Goal: Transaction & Acquisition: Book appointment/travel/reservation

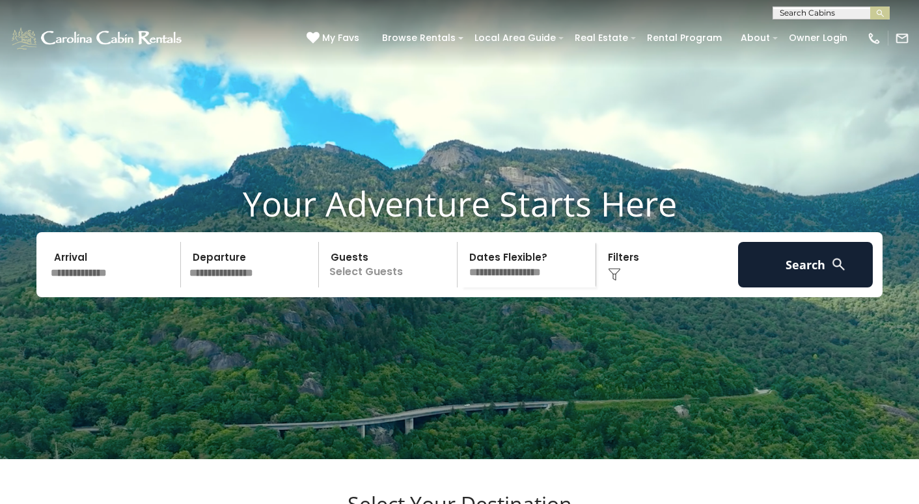
click at [109, 288] on input "text" at bounding box center [113, 265] width 135 height 46
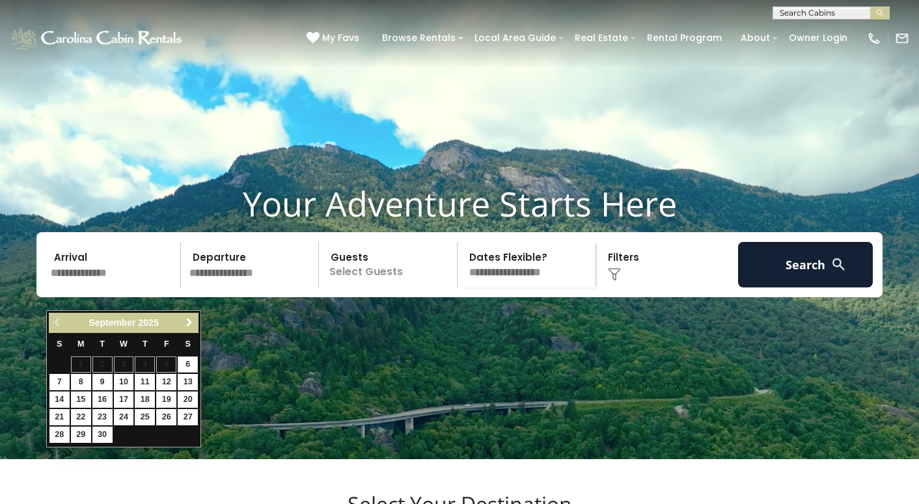
click at [187, 323] on span "Next" at bounding box center [189, 323] width 10 height 10
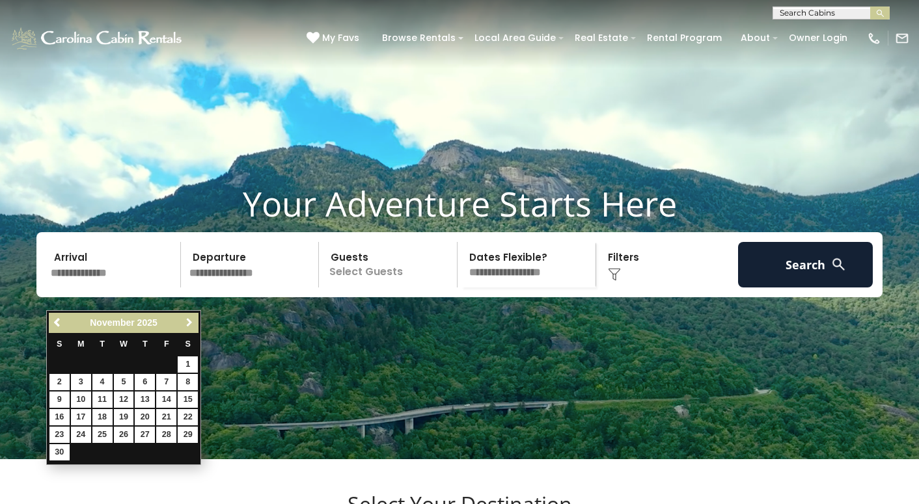
click at [187, 323] on span "Next" at bounding box center [189, 323] width 10 height 10
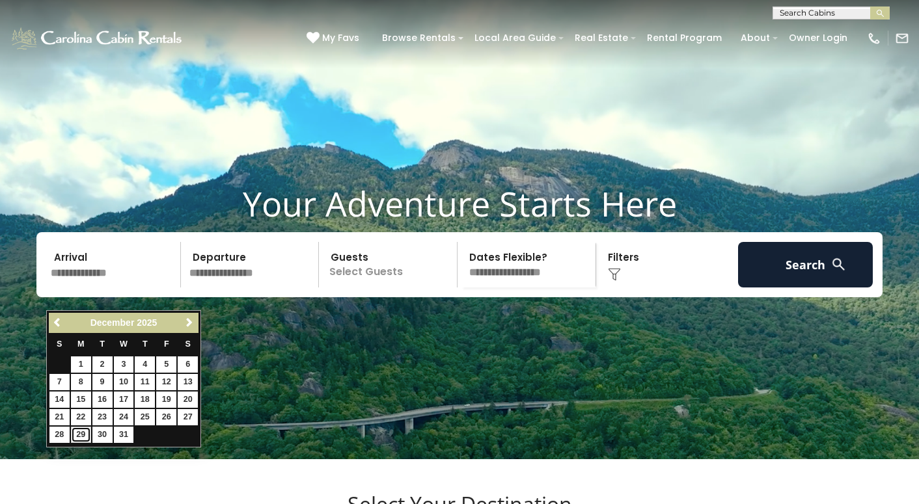
click at [79, 439] on link "29" at bounding box center [81, 435] width 20 height 16
type input "********"
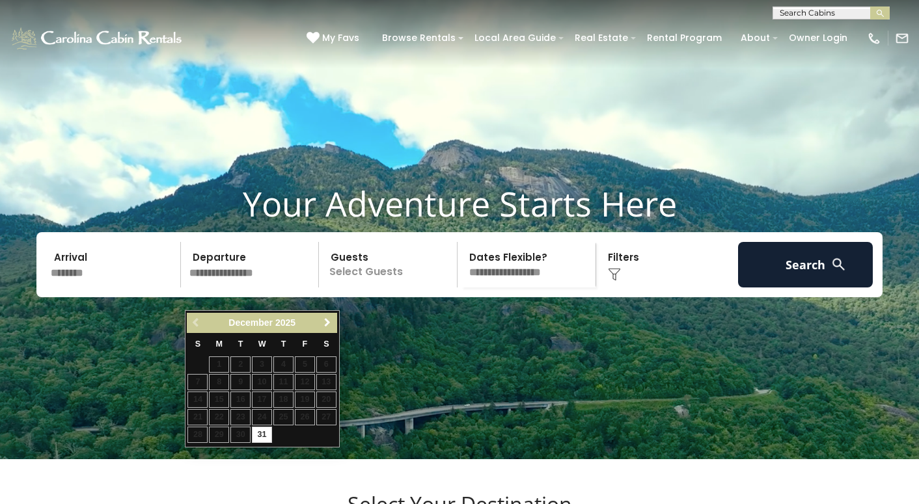
click at [329, 328] on link "Next" at bounding box center [327, 323] width 16 height 16
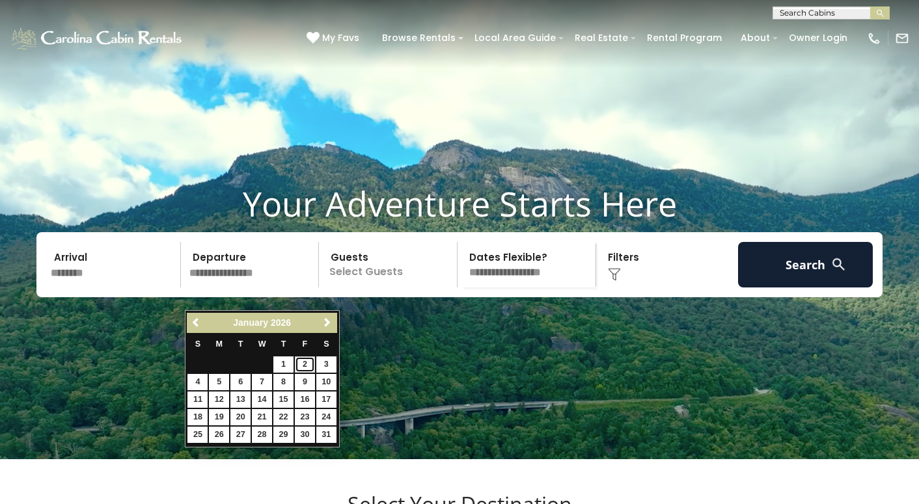
click at [305, 366] on link "2" at bounding box center [305, 365] width 20 height 16
type input "******"
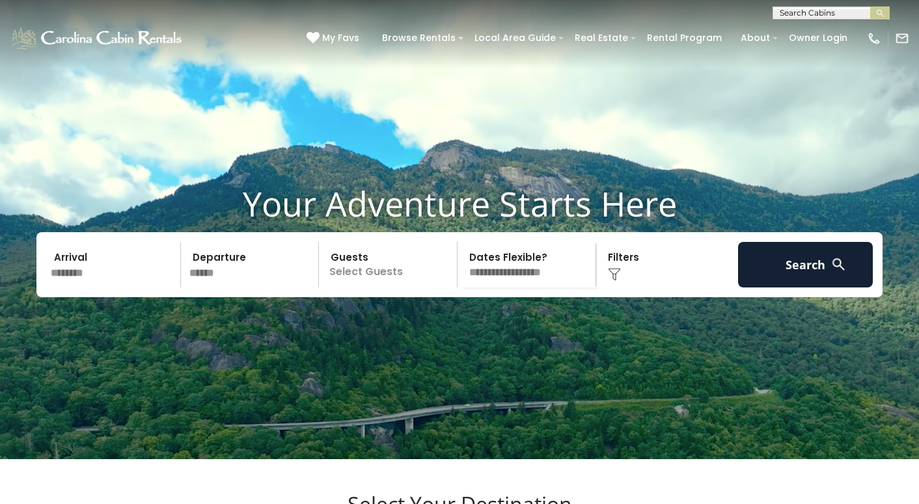
click at [400, 288] on p "Select Guests" at bounding box center [390, 265] width 134 height 46
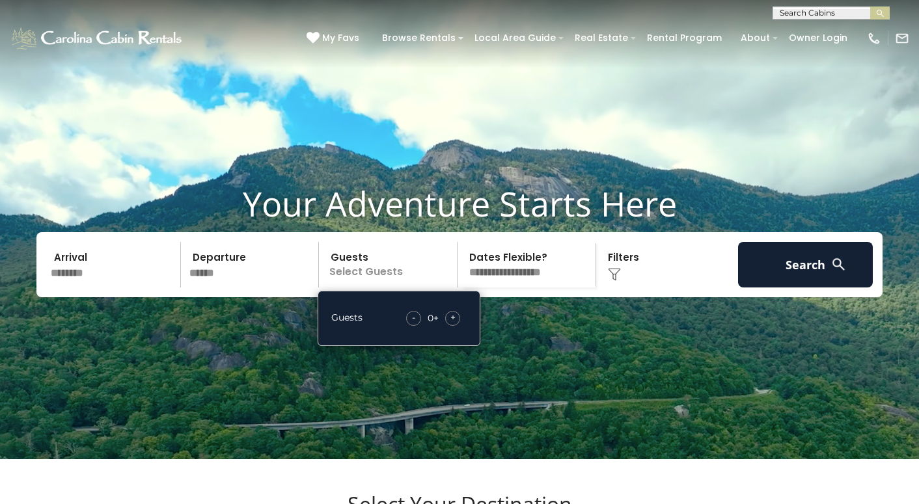
click at [455, 326] on div "+" at bounding box center [452, 318] width 15 height 15
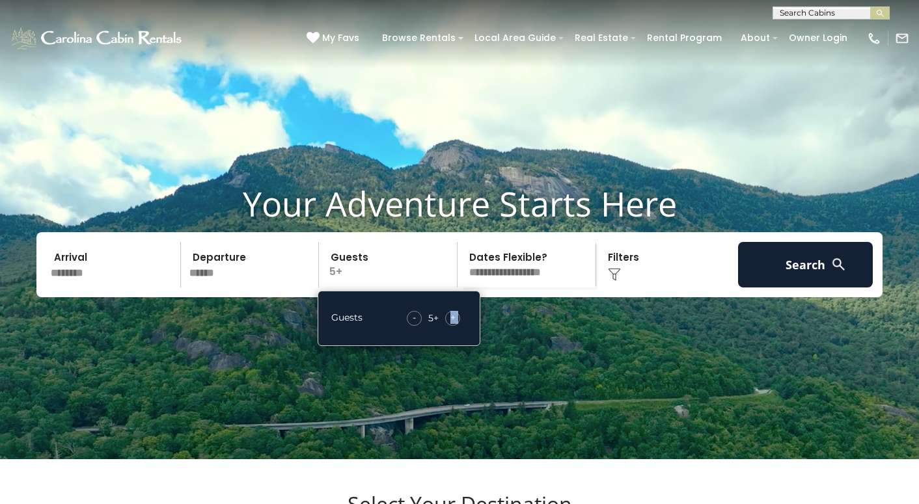
click at [455, 326] on div "+" at bounding box center [452, 318] width 15 height 15
click at [544, 288] on select "**********" at bounding box center [528, 265] width 134 height 46
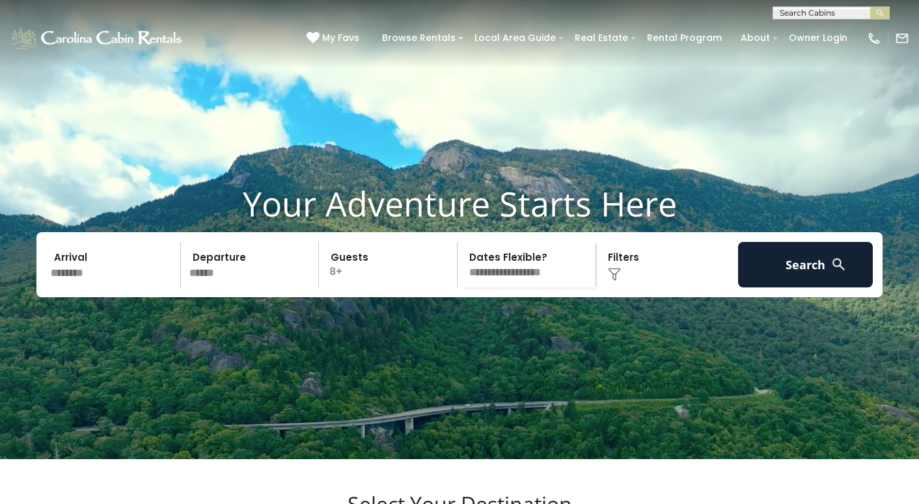
click at [543, 288] on select "**********" at bounding box center [528, 265] width 134 height 46
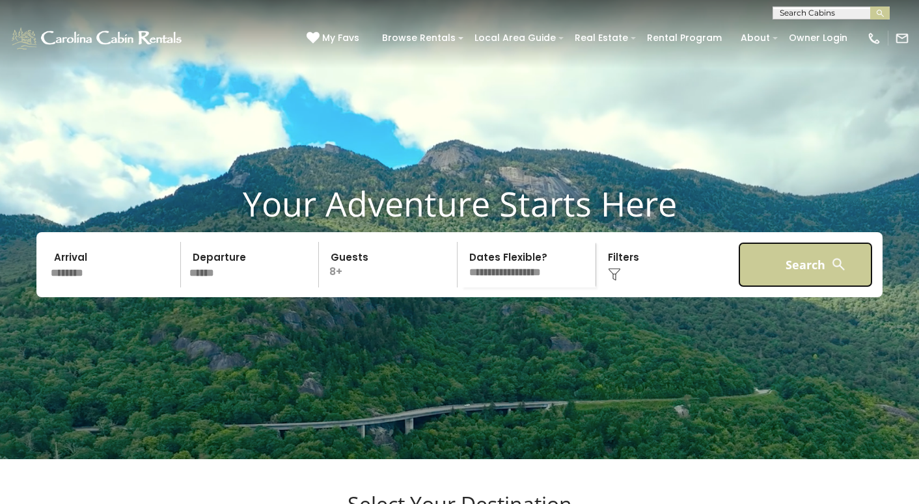
click at [773, 284] on button "Search" at bounding box center [805, 265] width 135 height 46
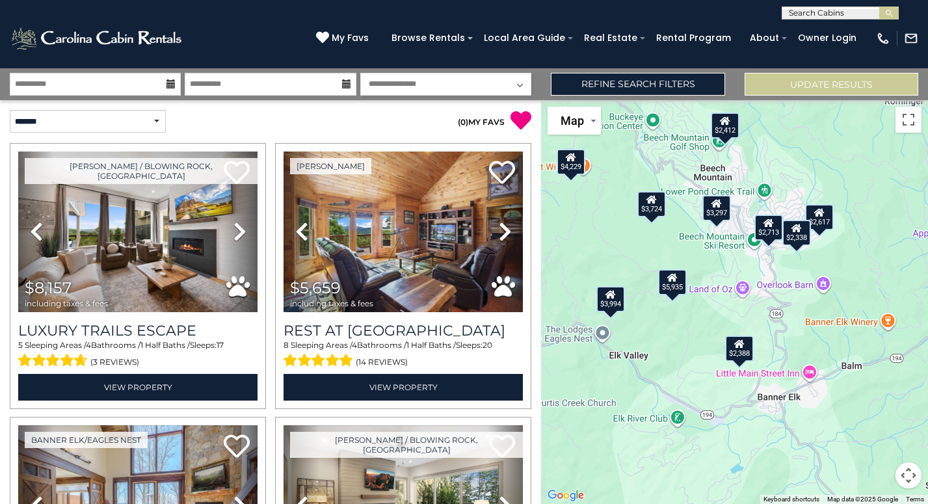
drag, startPoint x: 645, startPoint y: 375, endPoint x: 684, endPoint y: 392, distance: 42.0
click at [684, 392] on div "$8,157 $5,659 $5,935 $2,945 $4,248 $3,994 $8,080 $6,604 $2,388 $2,230 $4,420 $5…" at bounding box center [734, 302] width 387 height 404
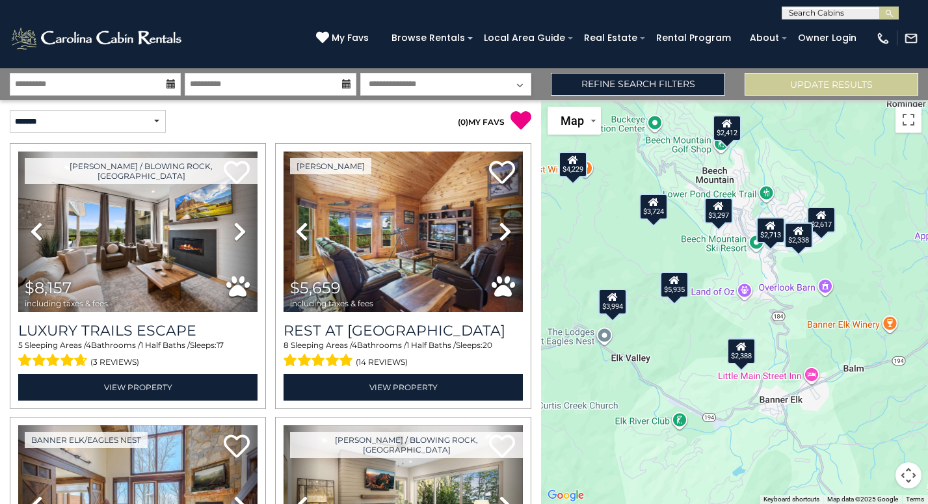
click at [742, 353] on div "$2,388" at bounding box center [741, 351] width 29 height 26
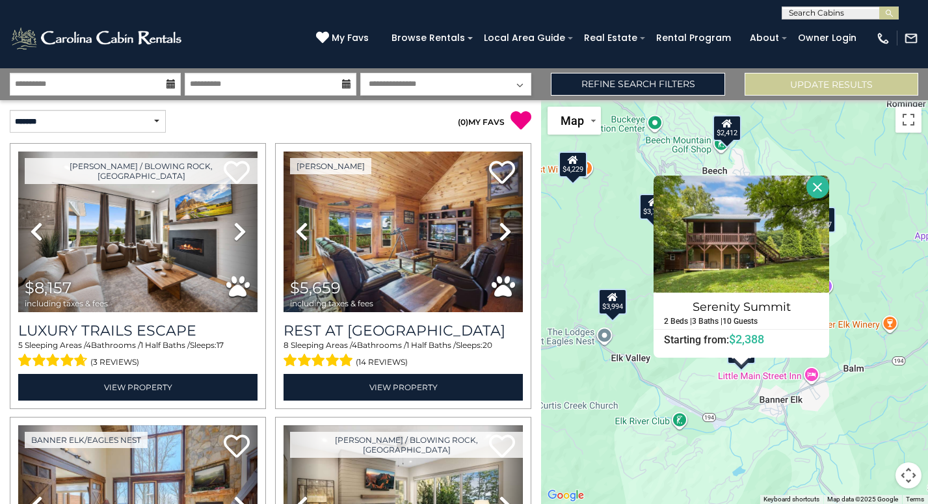
click at [671, 393] on div "$8,157 $5,659 $5,935 $2,945 $4,248 $3,994 $8,080 $6,604 $2,388 $2,230 $4,420 $5…" at bounding box center [734, 302] width 387 height 404
click at [630, 90] on link "Refine Search Filters" at bounding box center [638, 84] width 174 height 23
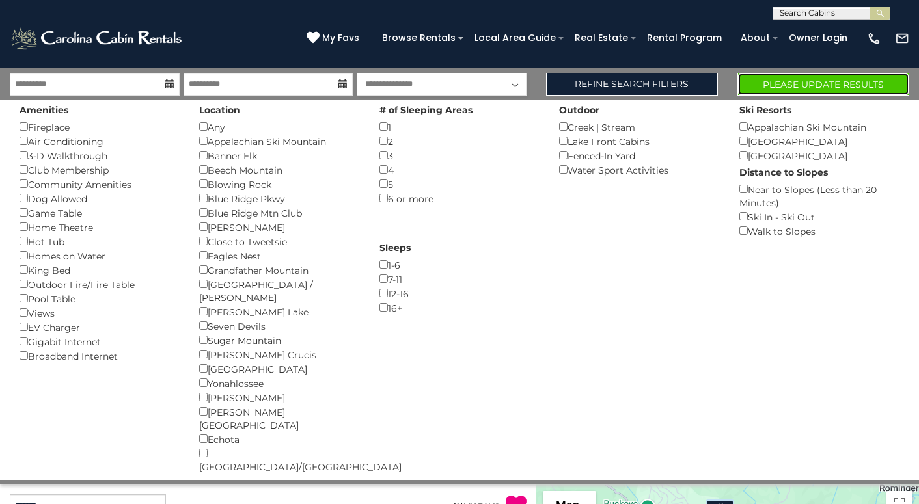
click at [880, 79] on button "Please Update Results" at bounding box center [823, 84] width 172 height 23
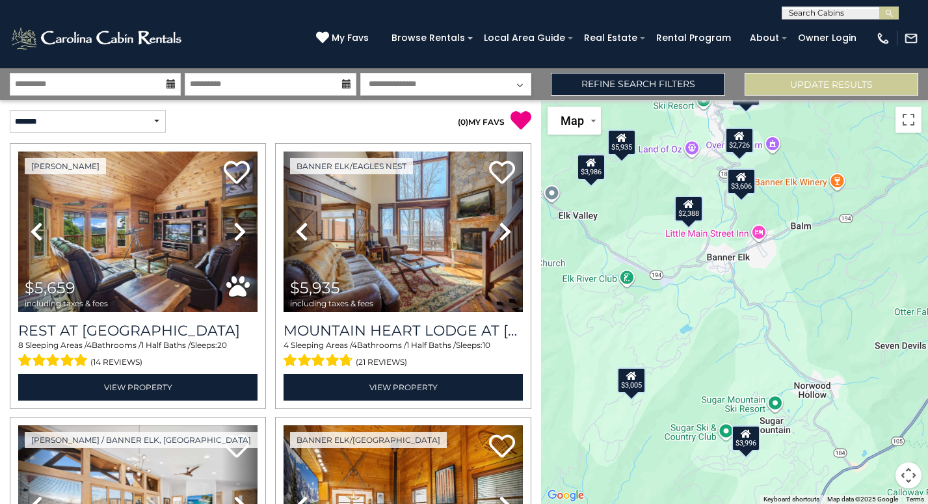
click at [748, 448] on div "$3,996" at bounding box center [745, 439] width 29 height 26
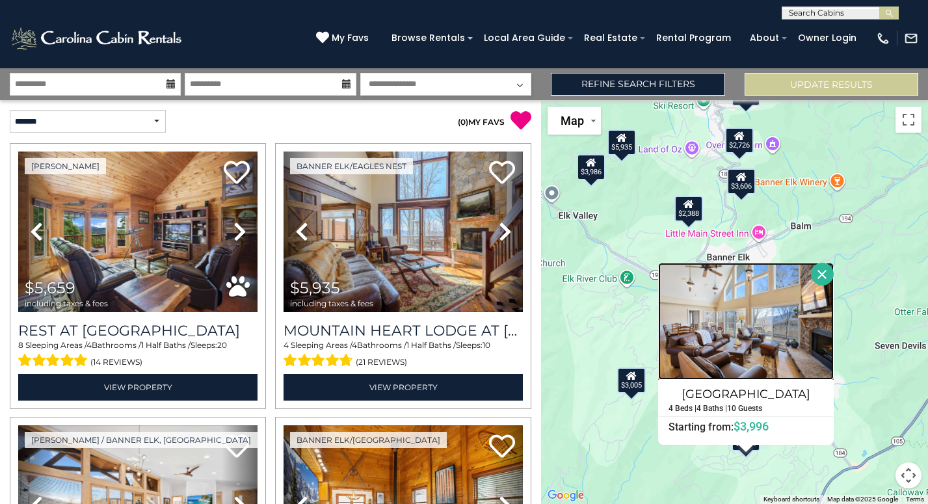
click at [741, 353] on img at bounding box center [746, 321] width 176 height 117
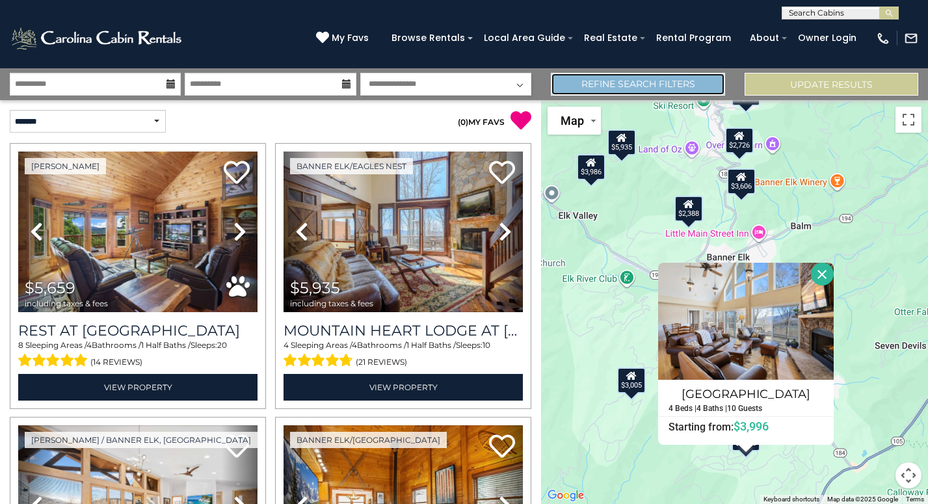
click at [705, 82] on link "Refine Search Filters" at bounding box center [638, 84] width 174 height 23
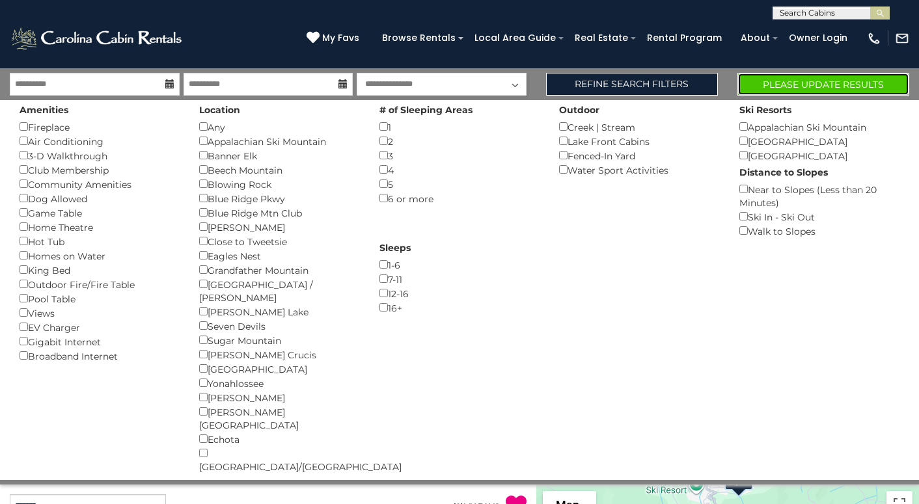
click at [853, 79] on button "Please Update Results" at bounding box center [823, 84] width 172 height 23
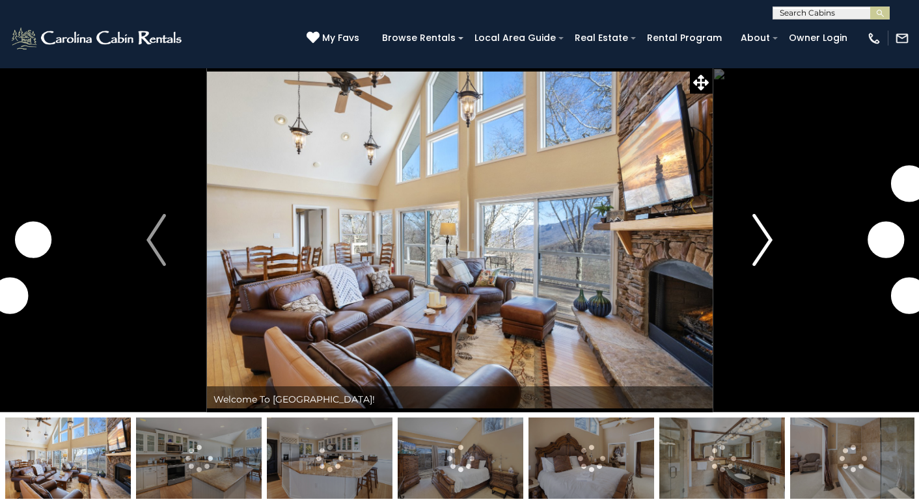
click at [765, 247] on img "Next" at bounding box center [763, 240] width 20 height 52
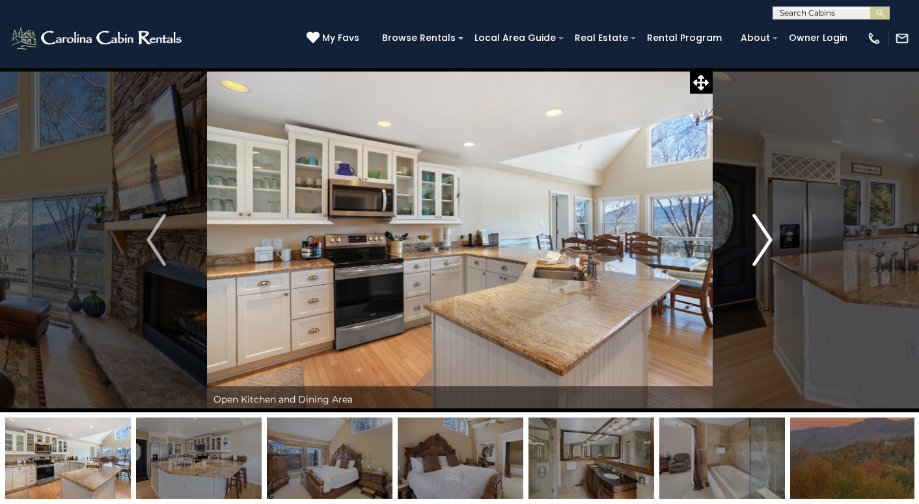
click at [770, 243] on img "Next" at bounding box center [763, 240] width 20 height 52
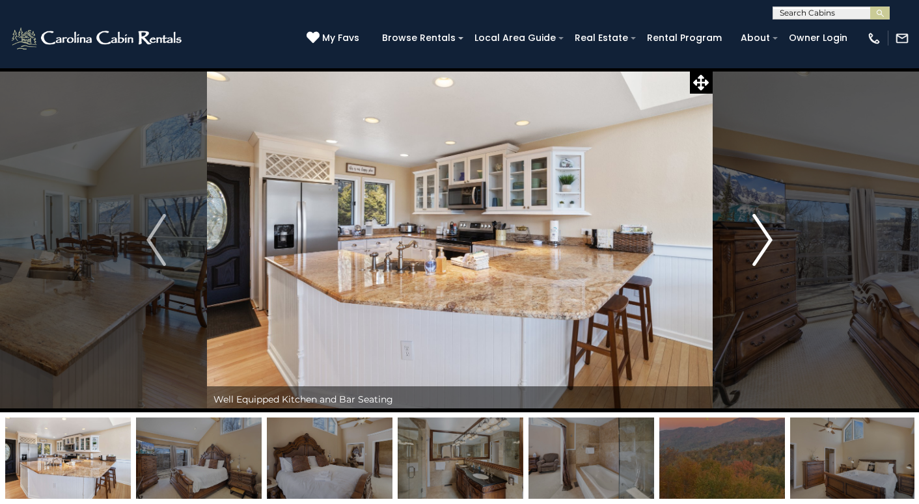
click at [770, 243] on img "Next" at bounding box center [763, 240] width 20 height 52
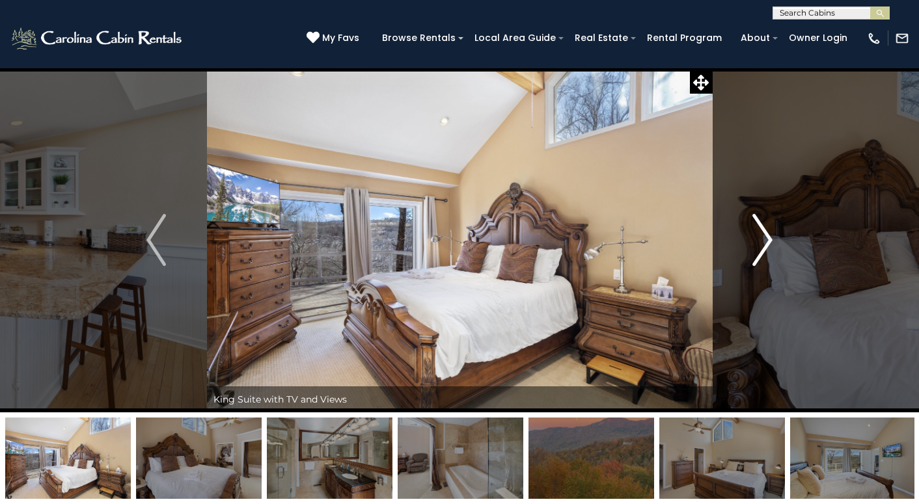
click at [770, 243] on img "Next" at bounding box center [763, 240] width 20 height 52
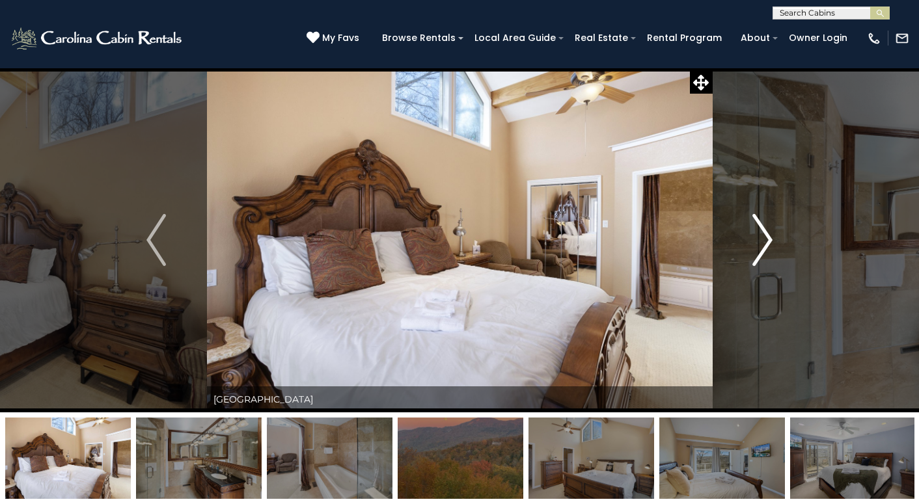
click at [770, 243] on img "Next" at bounding box center [763, 240] width 20 height 52
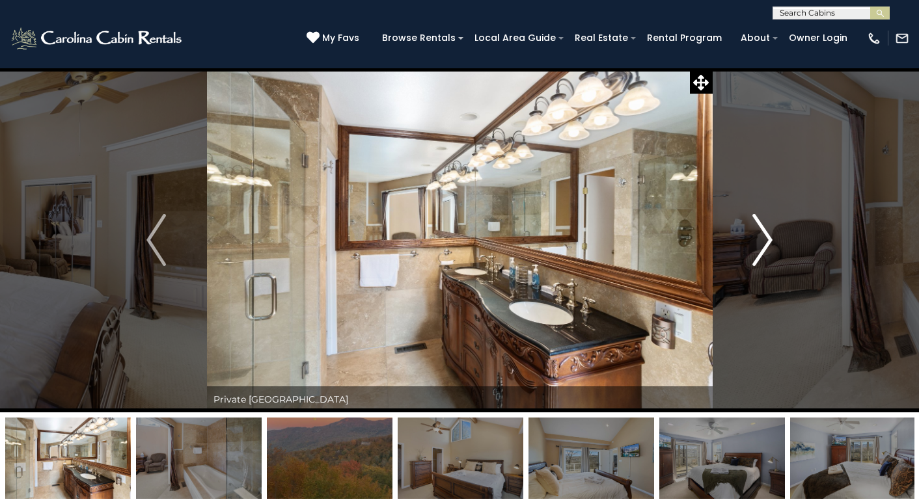
click at [770, 243] on img "Next" at bounding box center [763, 240] width 20 height 52
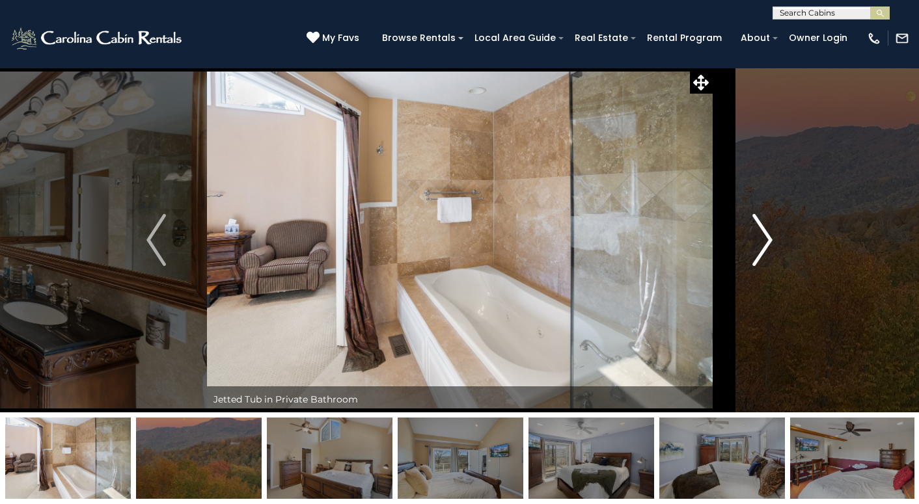
click at [770, 243] on img "Next" at bounding box center [763, 240] width 20 height 52
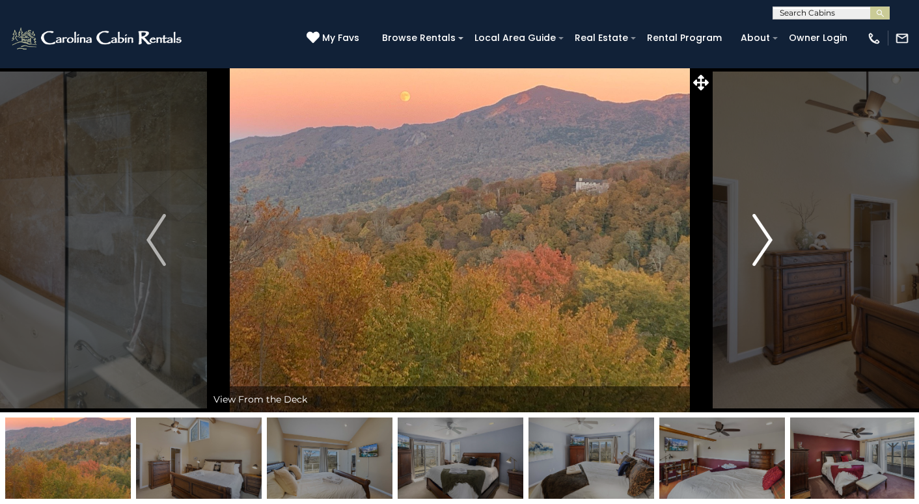
click at [770, 243] on img "Next" at bounding box center [763, 240] width 20 height 52
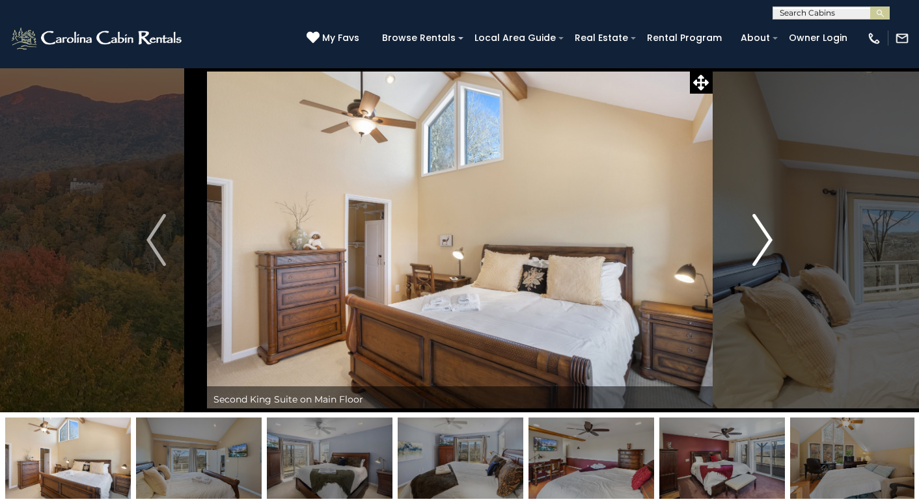
click at [770, 243] on img "Next" at bounding box center [763, 240] width 20 height 52
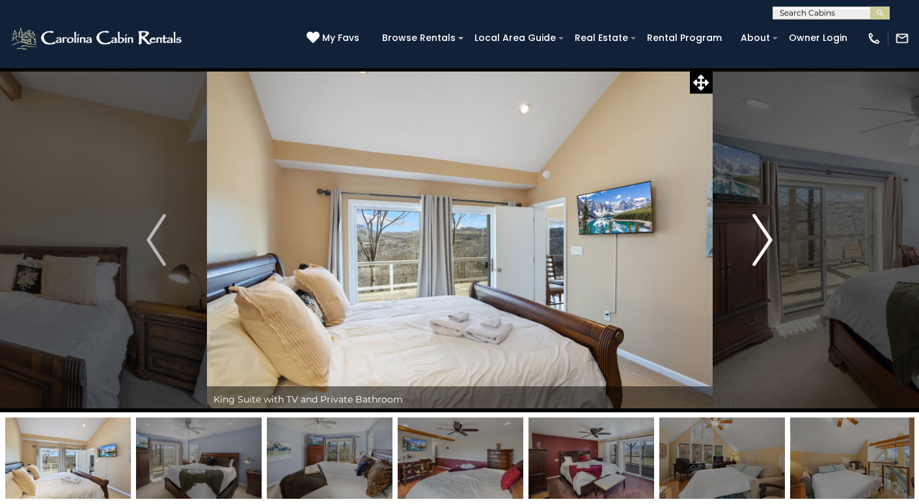
click at [770, 243] on img "Next" at bounding box center [763, 240] width 20 height 52
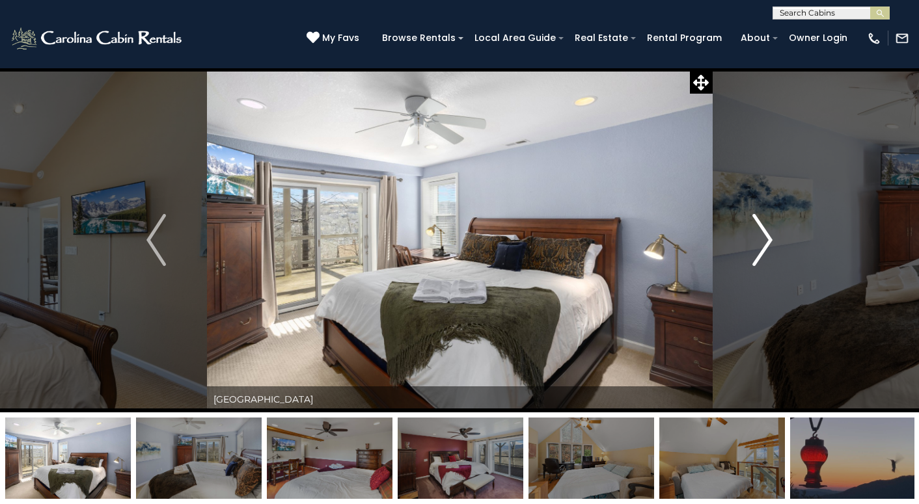
click at [770, 243] on img "Next" at bounding box center [763, 240] width 20 height 52
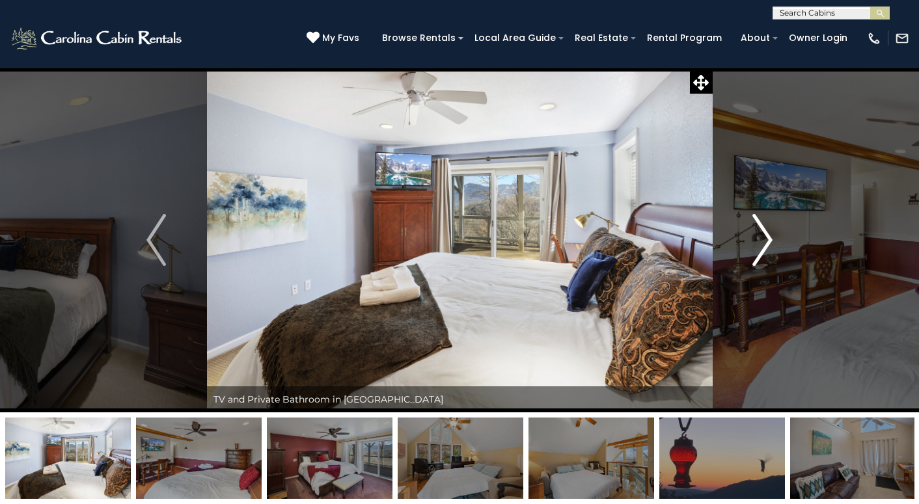
click at [770, 243] on img "Next" at bounding box center [763, 240] width 20 height 52
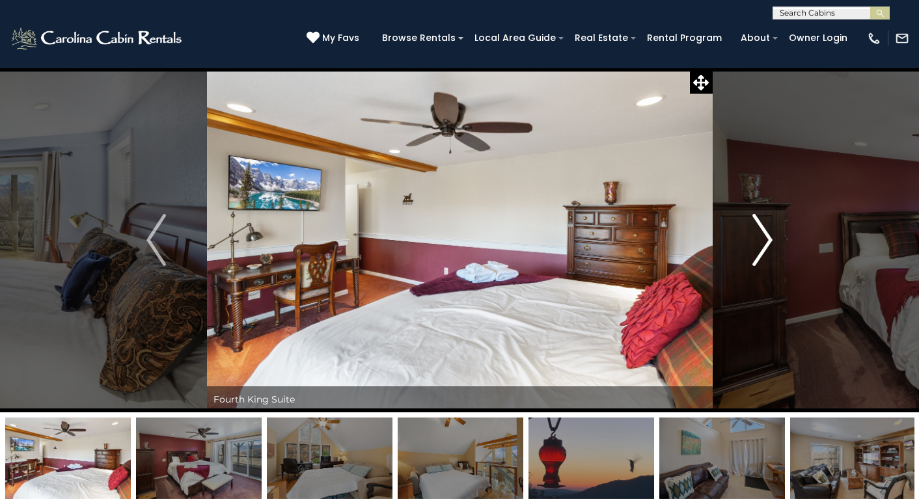
click at [770, 243] on img "Next" at bounding box center [763, 240] width 20 height 52
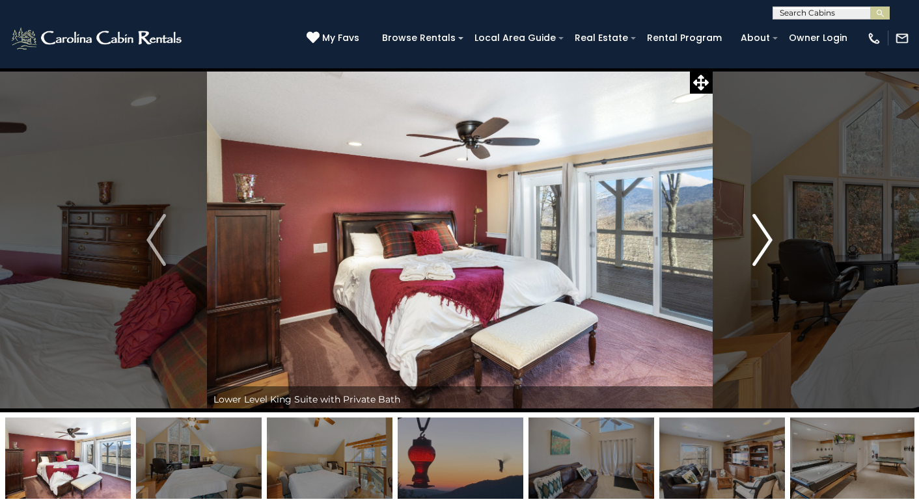
click at [770, 243] on img "Next" at bounding box center [763, 240] width 20 height 52
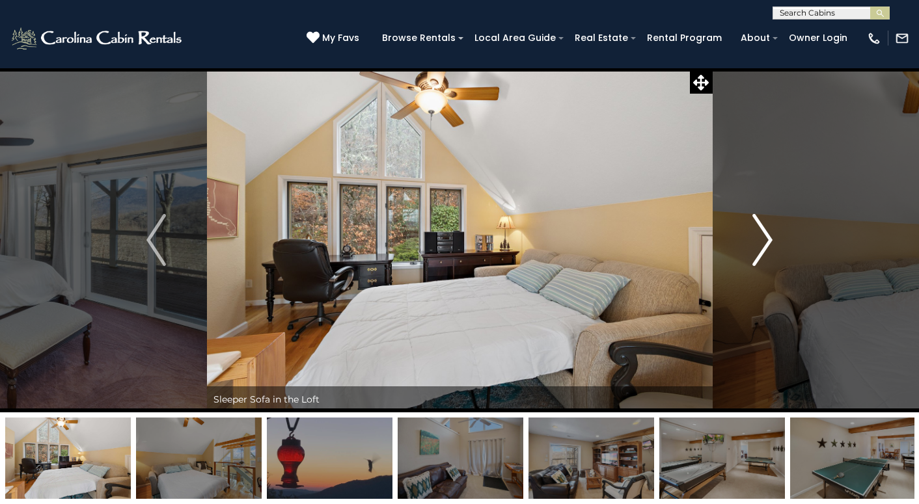
click at [770, 243] on img "Next" at bounding box center [763, 240] width 20 height 52
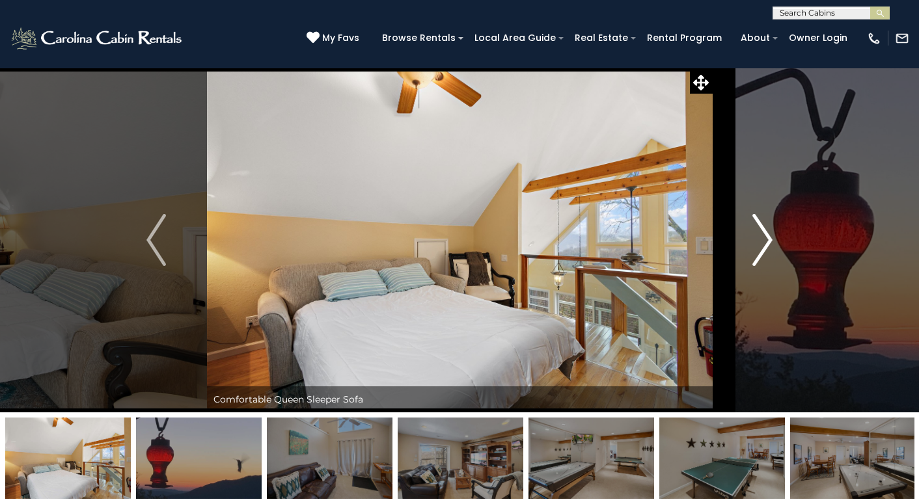
click at [765, 243] on img "Next" at bounding box center [763, 240] width 20 height 52
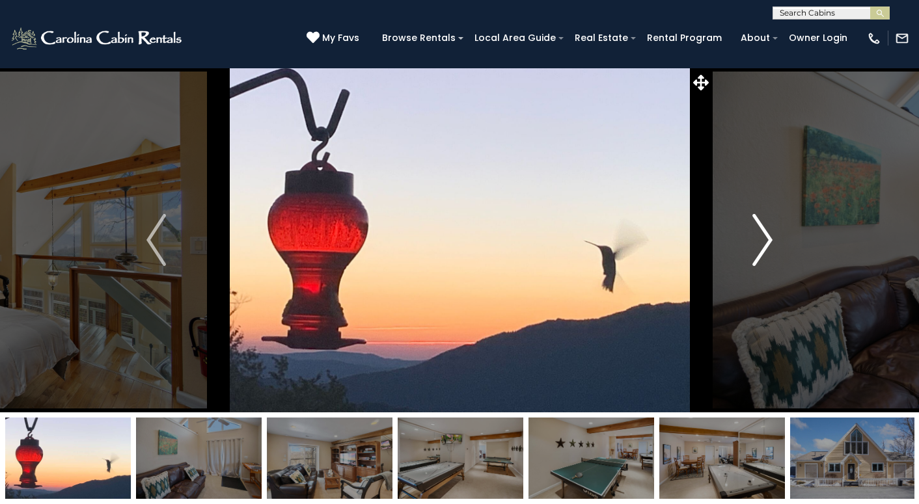
click at [765, 243] on img "Next" at bounding box center [763, 240] width 20 height 52
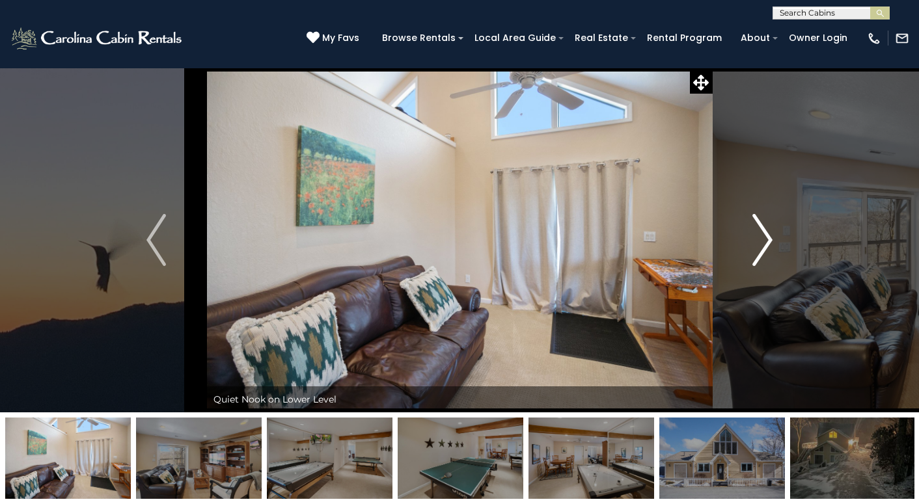
click at [765, 243] on img "Next" at bounding box center [763, 240] width 20 height 52
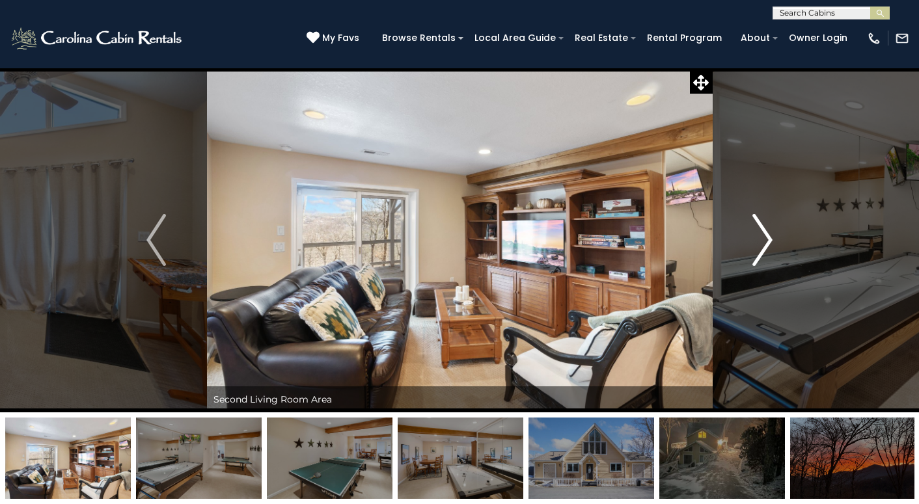
click at [761, 248] on img "Next" at bounding box center [763, 240] width 20 height 52
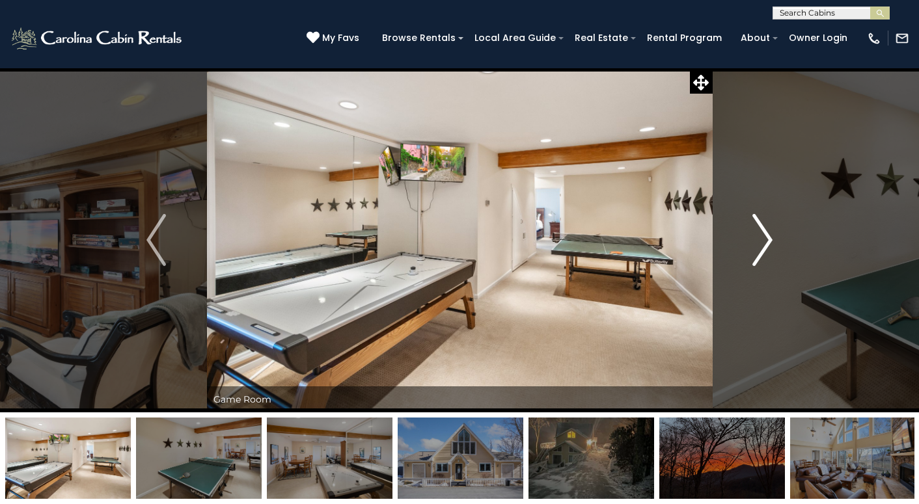
click at [761, 247] on img "Next" at bounding box center [763, 240] width 20 height 52
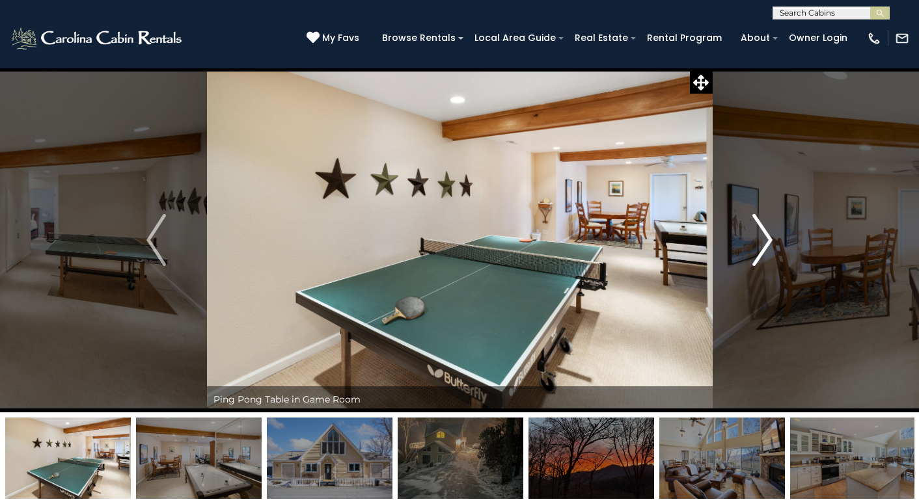
click at [761, 247] on img "Next" at bounding box center [763, 240] width 20 height 52
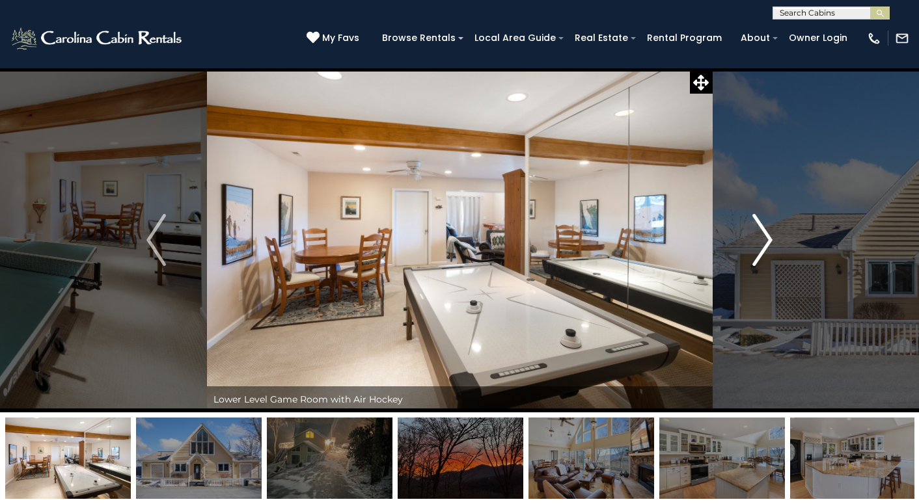
click at [766, 245] on img "Next" at bounding box center [763, 240] width 20 height 52
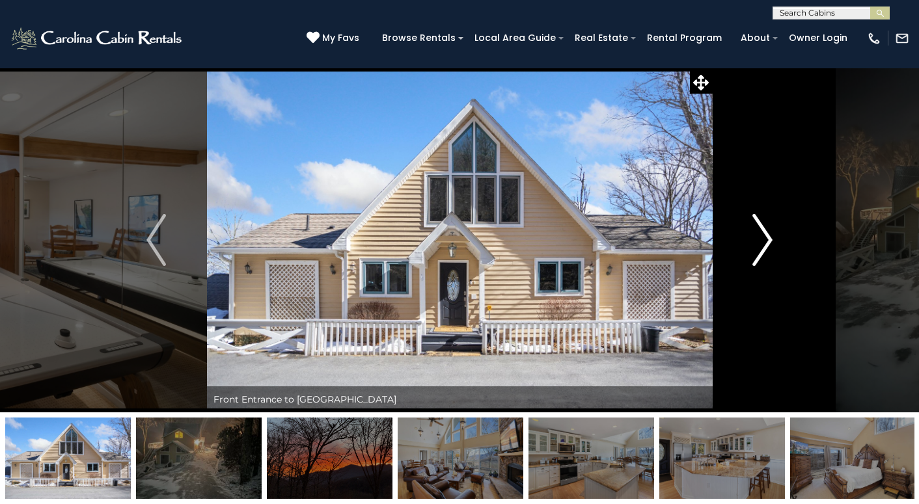
click at [766, 245] on img "Next" at bounding box center [763, 240] width 20 height 52
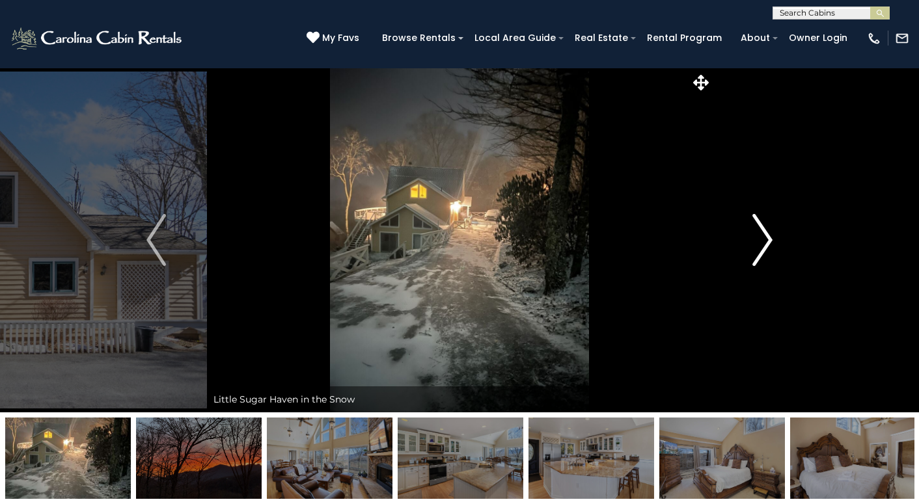
click at [766, 245] on img "Next" at bounding box center [763, 240] width 20 height 52
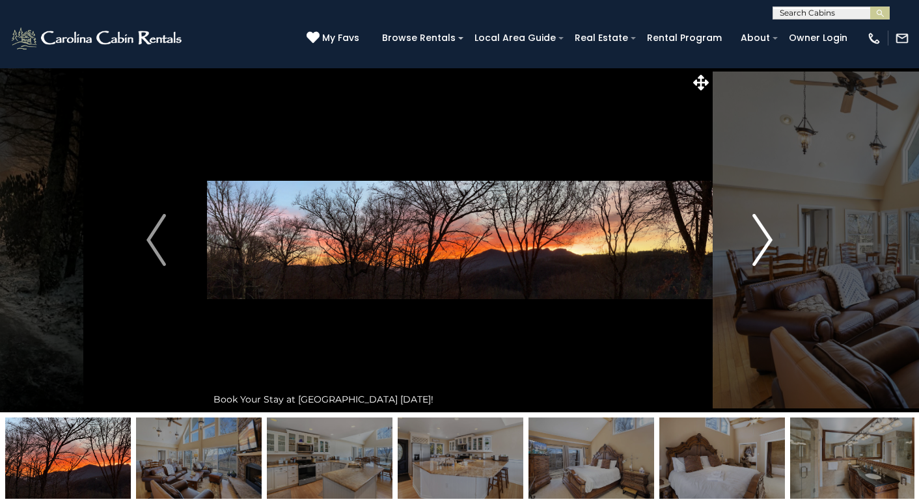
click at [761, 232] on img "Next" at bounding box center [763, 240] width 20 height 52
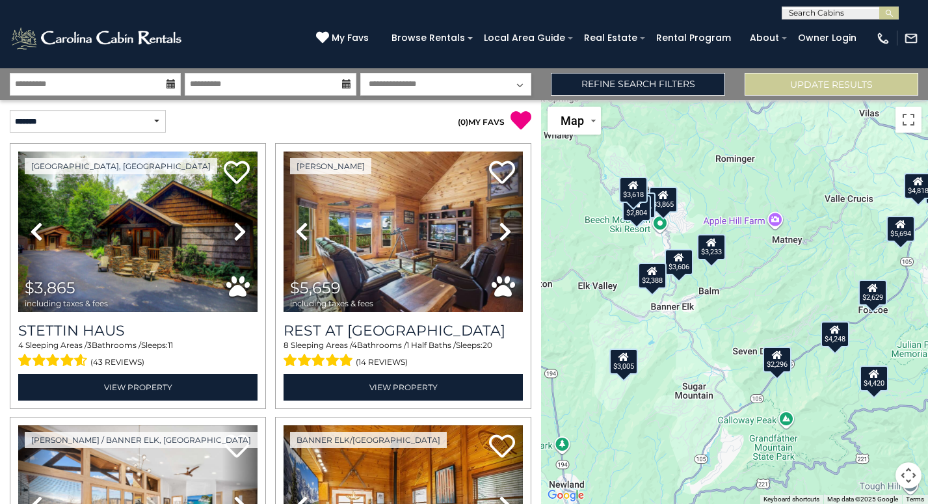
click at [626, 379] on div "$3,865 $5,659 $4,248 $2,388 $4,420 $5,694 $3,297 $3,326 $2,482 $3,136 $2,804 $2…" at bounding box center [734, 302] width 387 height 404
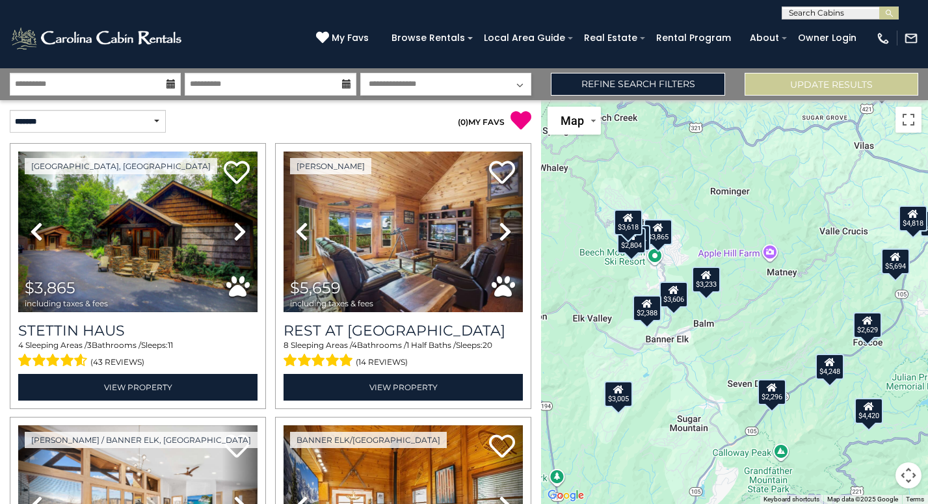
drag, startPoint x: 645, startPoint y: 326, endPoint x: 638, endPoint y: 365, distance: 39.7
click at [638, 365] on div "$3,865 $5,659 $4,248 $2,388 $4,420 $5,694 $3,297 $3,326 $2,482 $3,136 $2,804 $2…" at bounding box center [734, 302] width 387 height 404
click at [690, 329] on div "$3,865 $5,659 $4,248 $2,388 $4,420 $5,694 $3,297 $3,326 $2,482 $3,136 $2,804 $2…" at bounding box center [734, 302] width 387 height 404
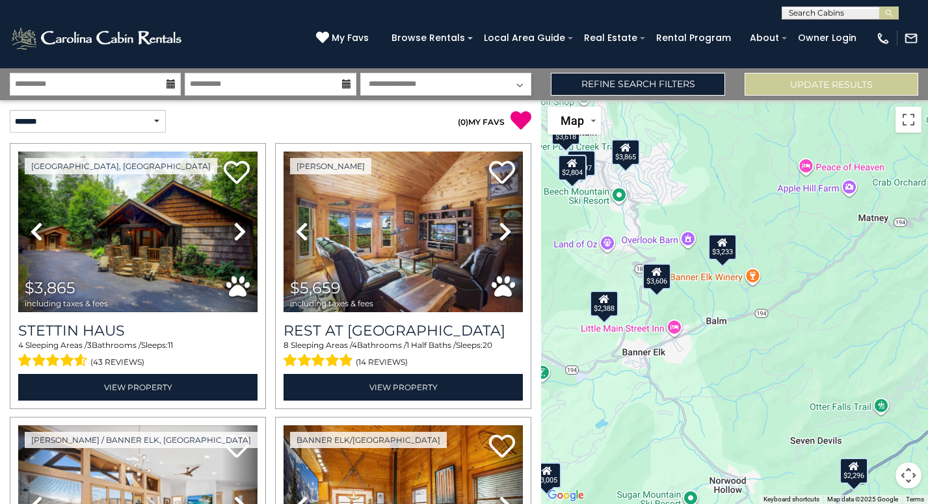
click at [556, 478] on div "$3,005" at bounding box center [547, 475] width 29 height 26
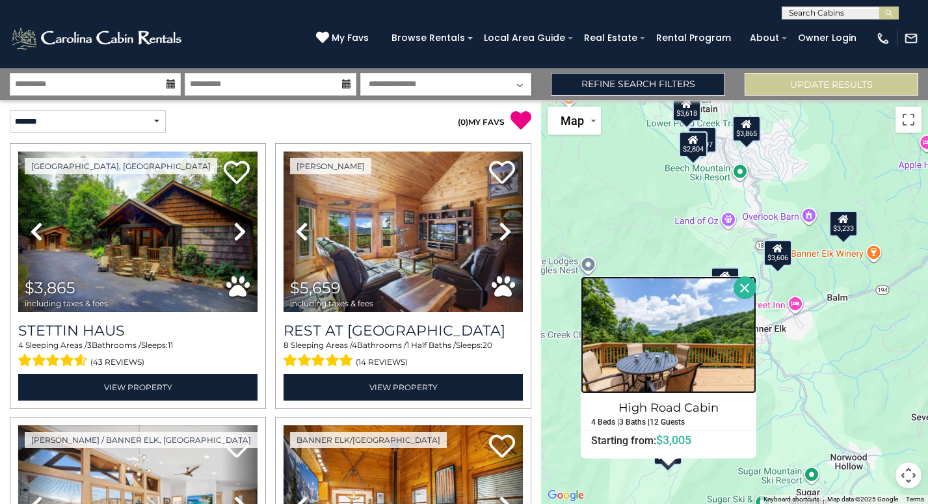
click at [681, 363] on img at bounding box center [669, 335] width 176 height 117
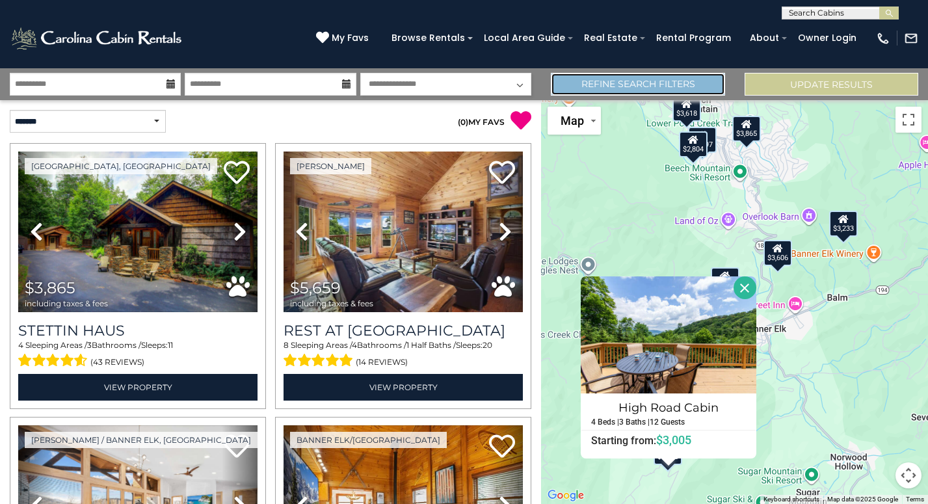
click at [715, 87] on link "Refine Search Filters" at bounding box center [638, 84] width 174 height 23
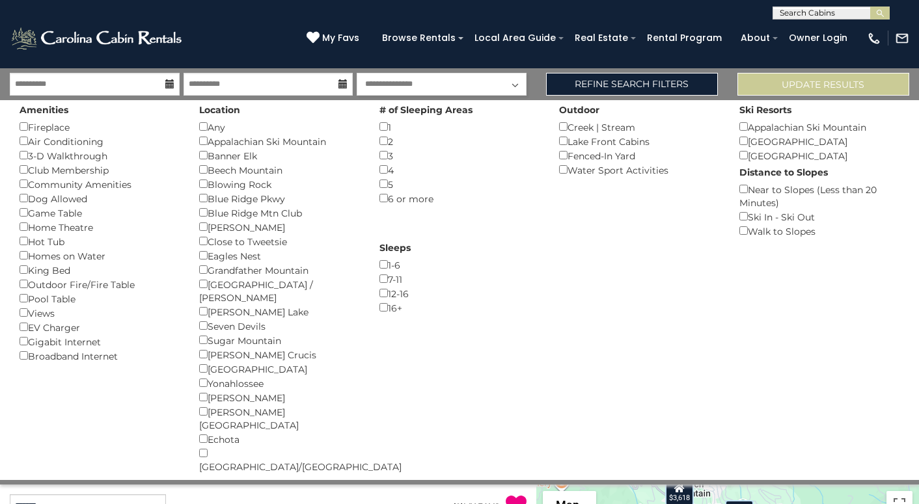
click at [607, 491] on div "Map Satellite Map Labels" at bounding box center [582, 505] width 78 height 28
click at [780, 79] on button "Update Results" at bounding box center [823, 84] width 172 height 23
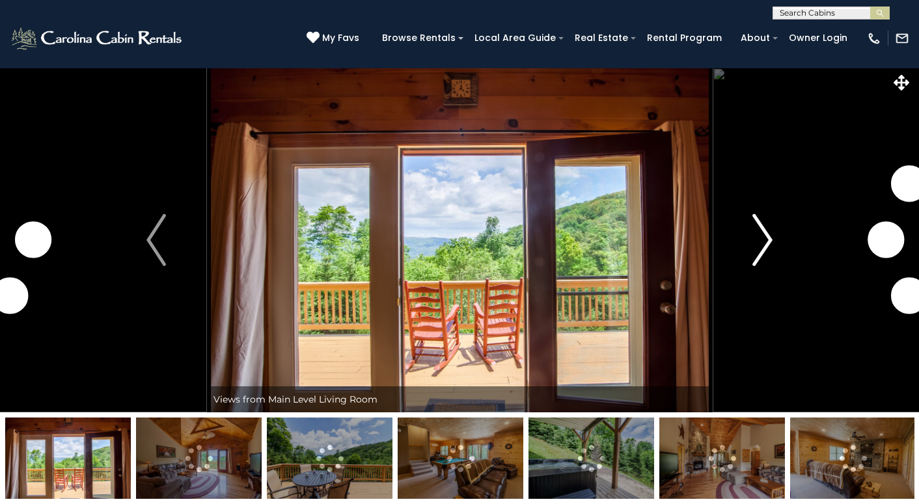
click at [766, 234] on img "Next" at bounding box center [763, 240] width 20 height 52
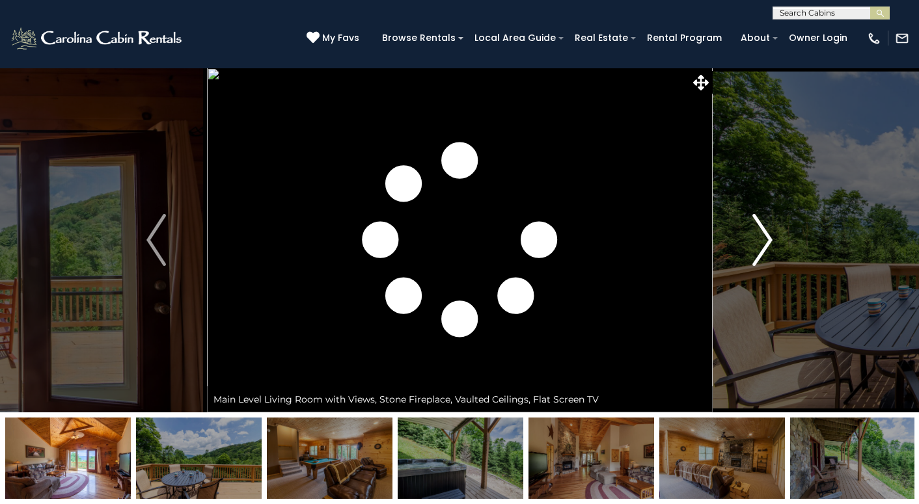
click at [766, 235] on img "Next" at bounding box center [763, 240] width 20 height 52
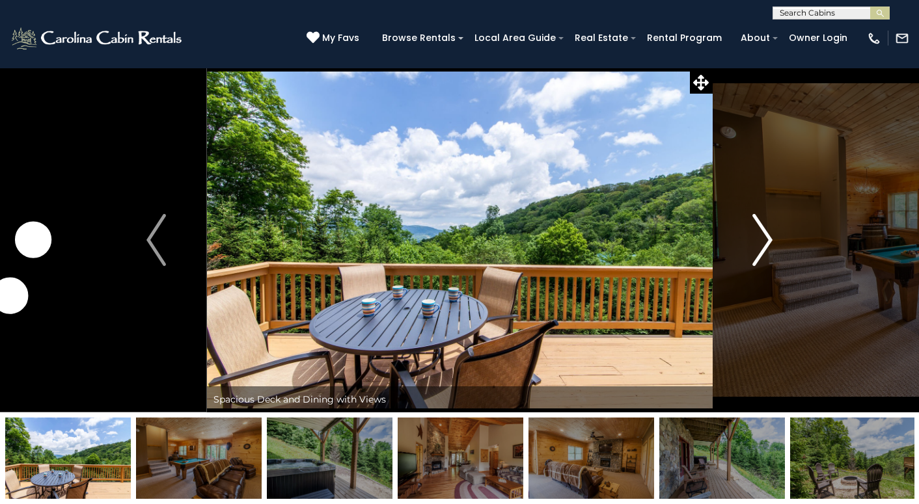
click at [766, 235] on img "Next" at bounding box center [763, 240] width 20 height 52
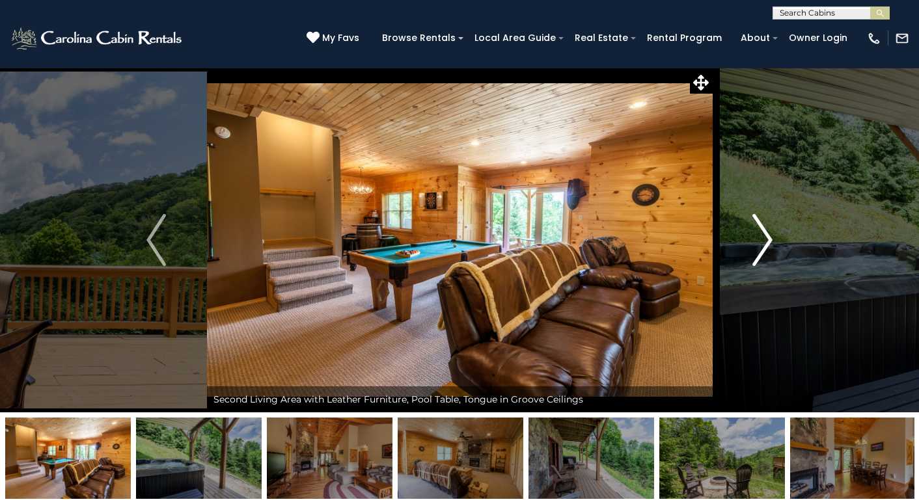
click at [766, 235] on img "Next" at bounding box center [763, 240] width 20 height 52
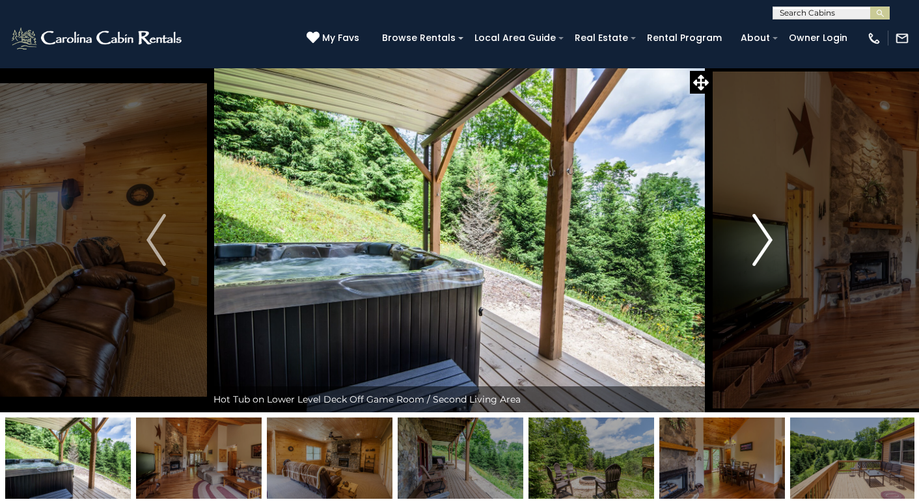
click at [766, 235] on img "Next" at bounding box center [763, 240] width 20 height 52
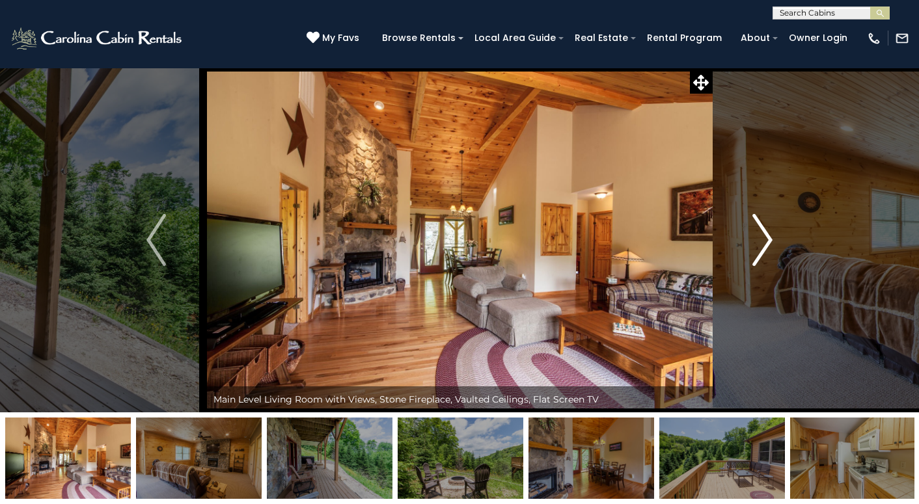
click at [766, 235] on img "Next" at bounding box center [763, 240] width 20 height 52
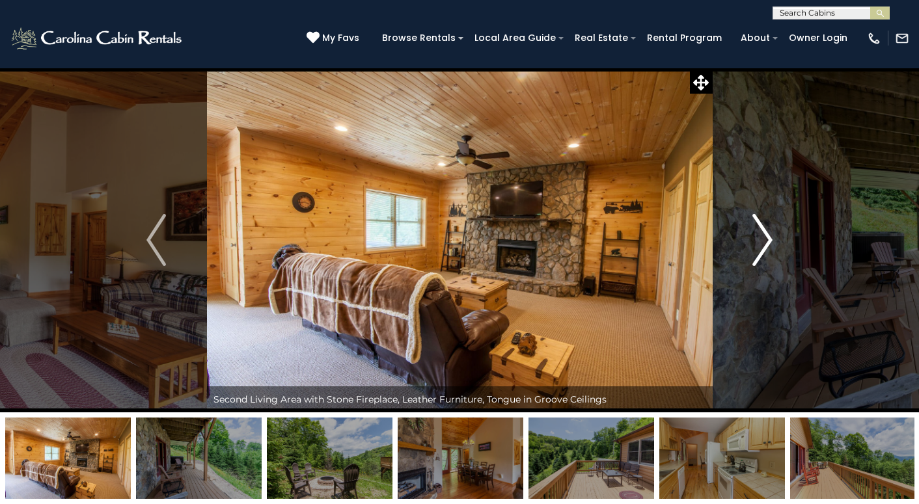
click at [766, 235] on img "Next" at bounding box center [763, 240] width 20 height 52
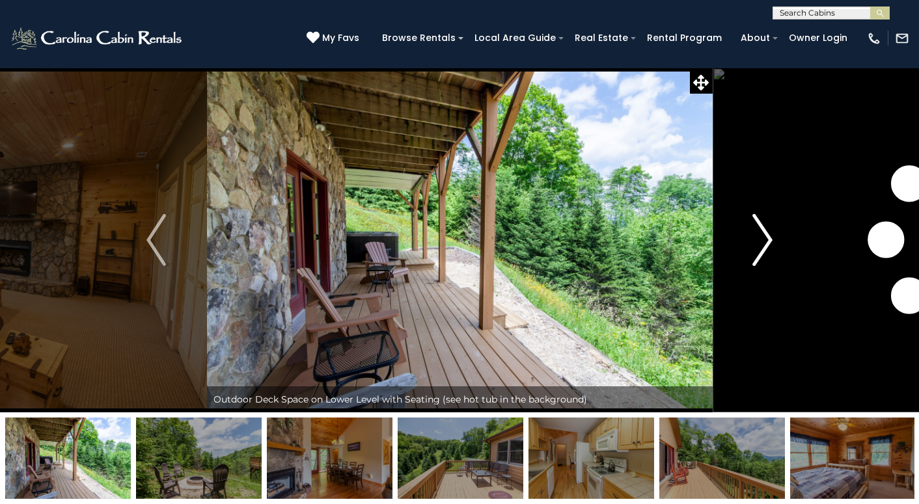
click at [766, 235] on img "Next" at bounding box center [763, 240] width 20 height 52
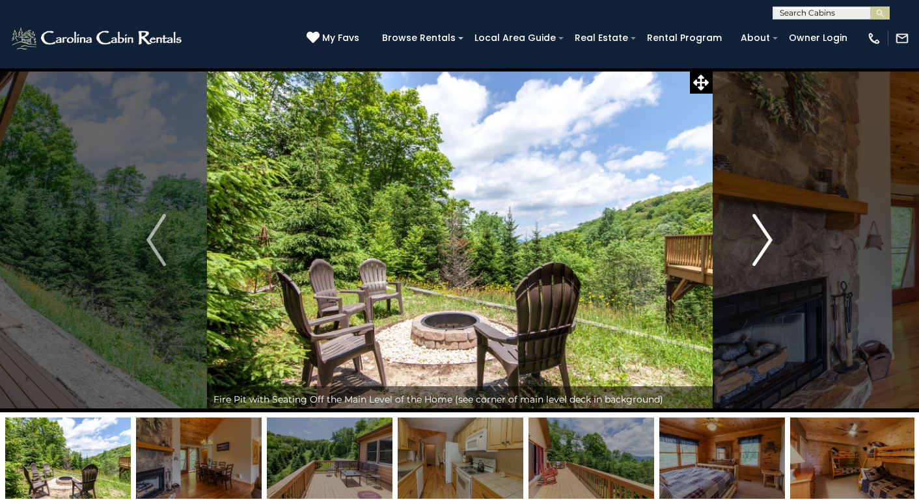
click at [766, 235] on img "Next" at bounding box center [763, 240] width 20 height 52
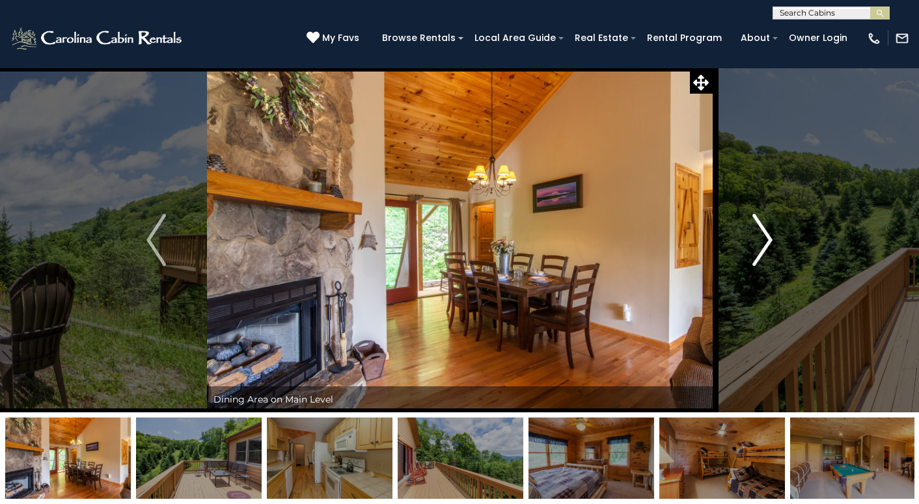
click at [766, 235] on img "Next" at bounding box center [763, 240] width 20 height 52
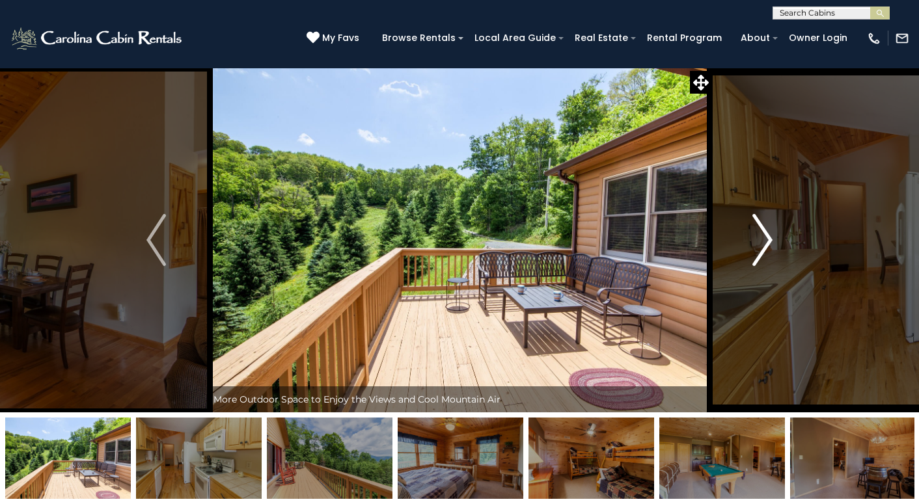
click at [766, 235] on img "Next" at bounding box center [763, 240] width 20 height 52
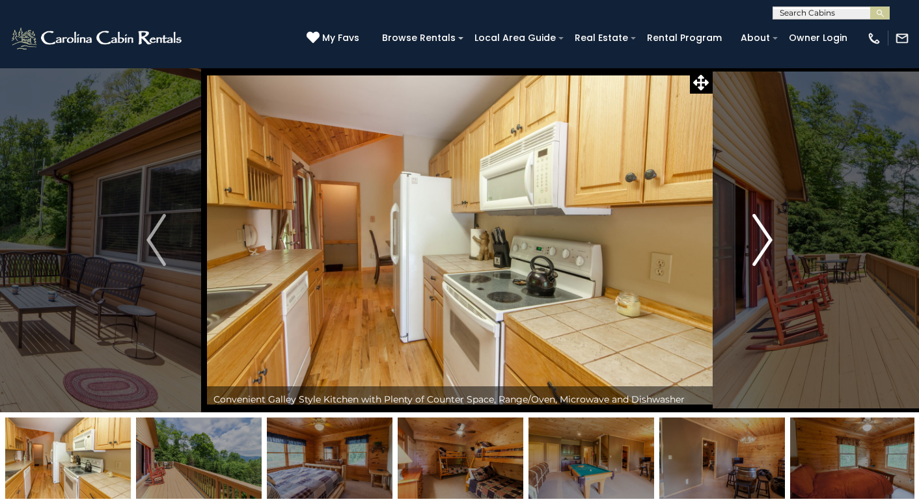
click at [766, 235] on img "Next" at bounding box center [763, 240] width 20 height 52
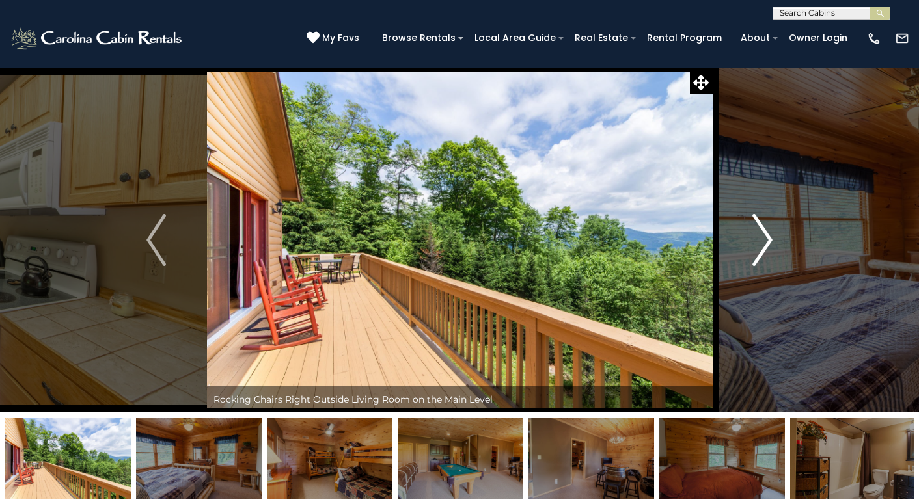
click at [766, 235] on img "Next" at bounding box center [763, 240] width 20 height 52
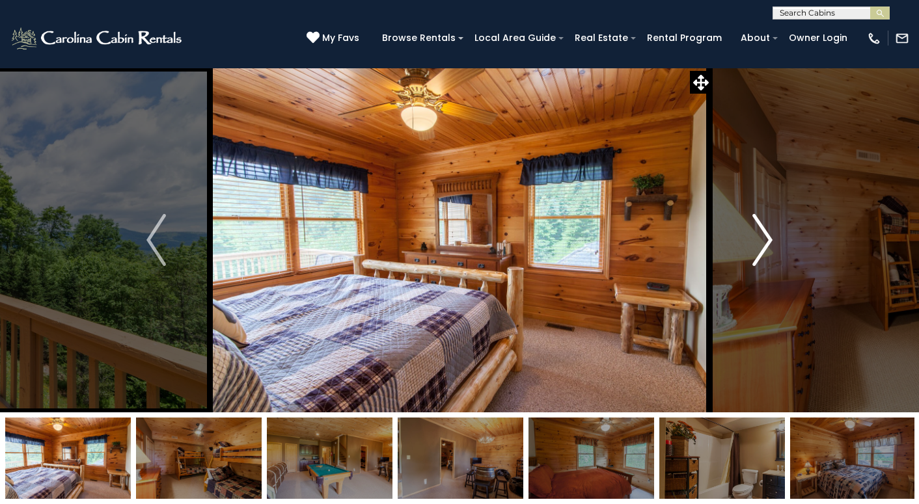
click at [766, 235] on img "Next" at bounding box center [763, 240] width 20 height 52
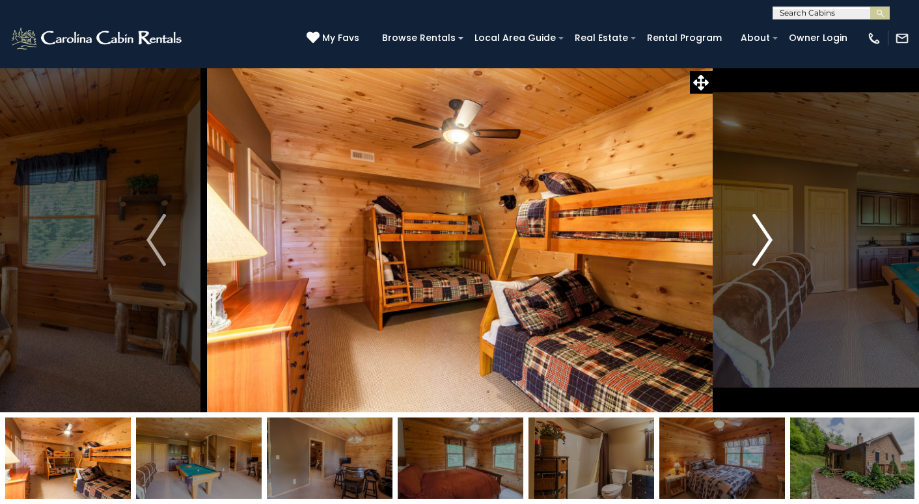
click at [766, 235] on img "Next" at bounding box center [763, 240] width 20 height 52
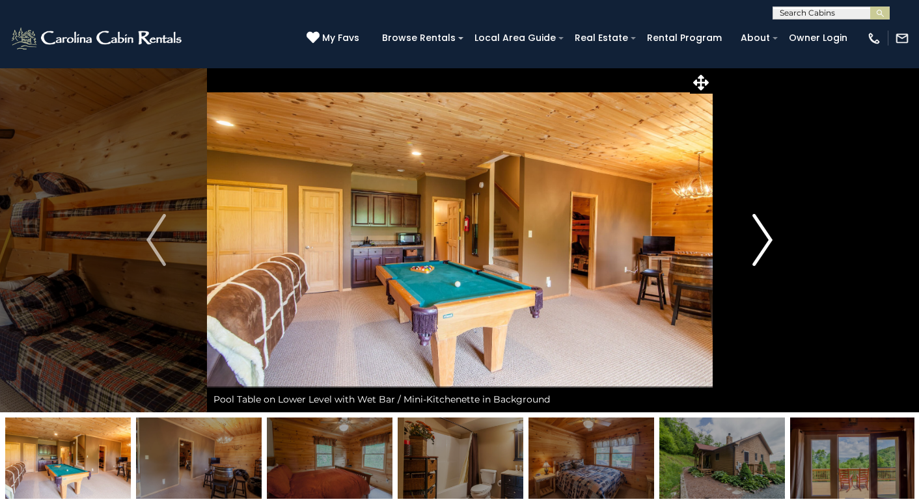
click at [766, 235] on img "Next" at bounding box center [763, 240] width 20 height 52
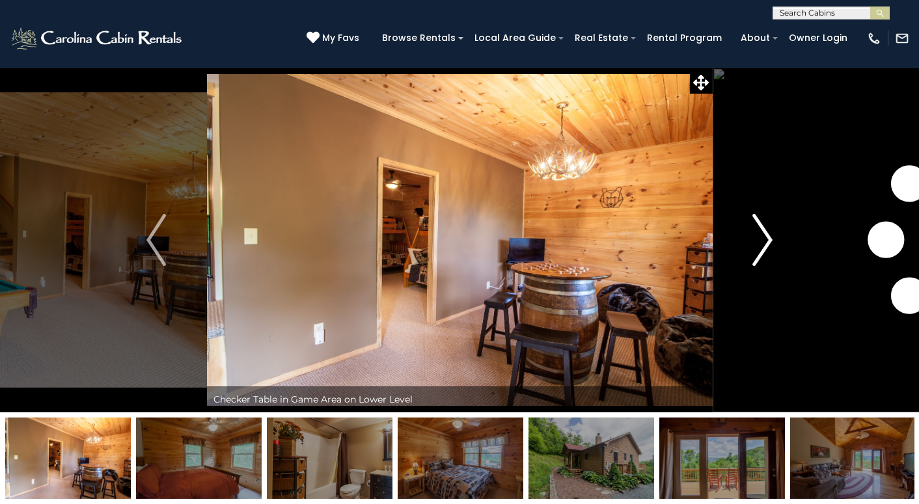
click at [766, 235] on img "Next" at bounding box center [763, 240] width 20 height 52
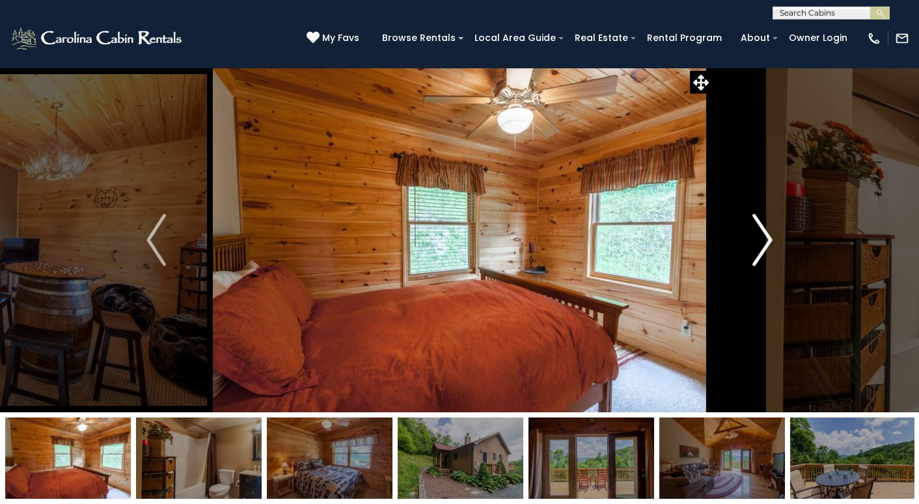
click at [766, 235] on img "Next" at bounding box center [763, 240] width 20 height 52
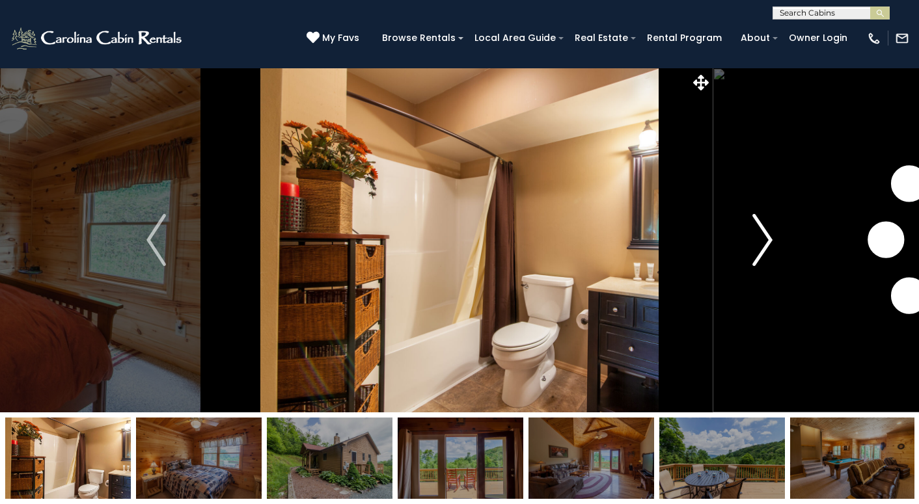
click at [766, 235] on img "Next" at bounding box center [763, 240] width 20 height 52
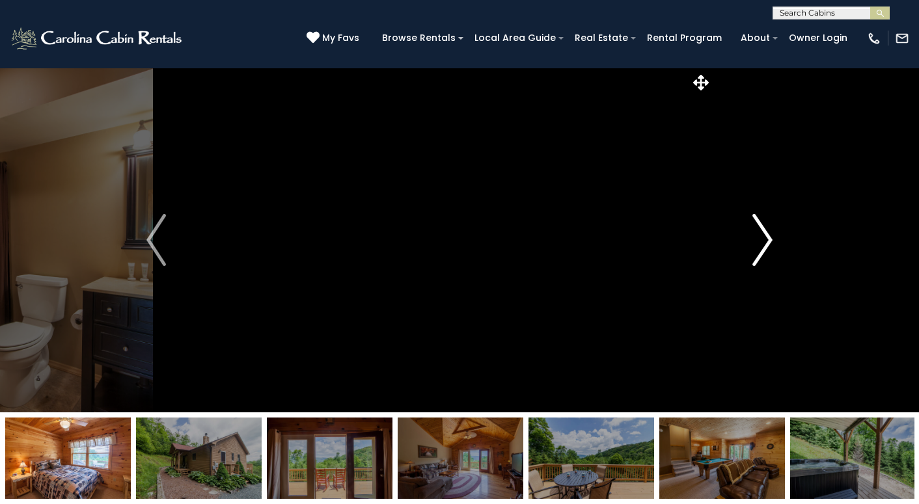
click at [766, 235] on img "Next" at bounding box center [763, 240] width 20 height 52
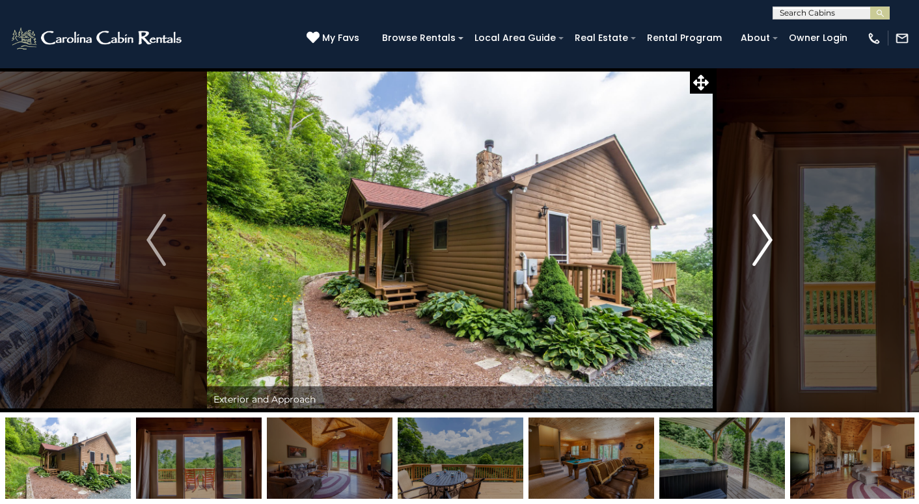
click at [766, 235] on img "Next" at bounding box center [763, 240] width 20 height 52
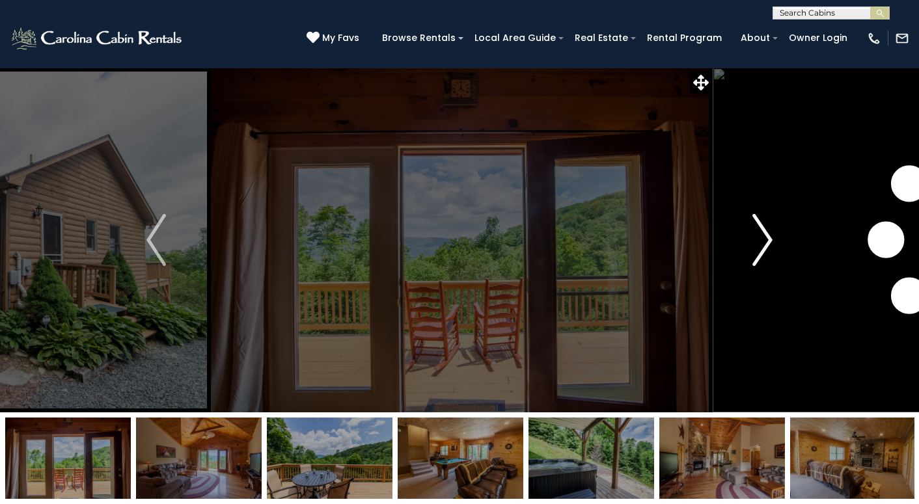
click at [766, 235] on img "Next" at bounding box center [763, 240] width 20 height 52
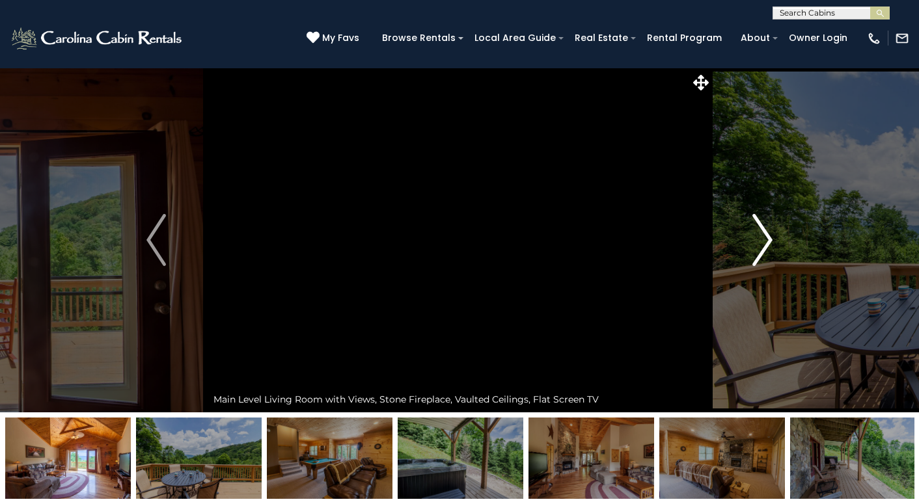
click at [766, 235] on img "Next" at bounding box center [763, 240] width 20 height 52
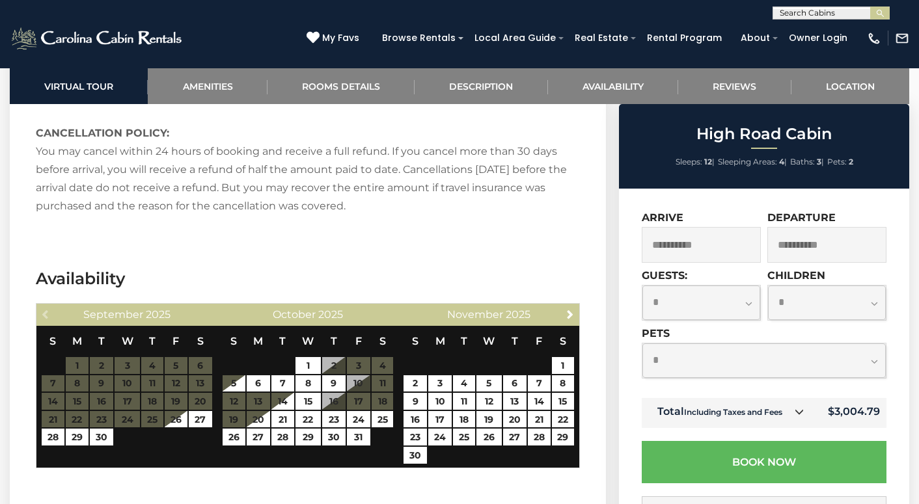
scroll to position [1947, 0]
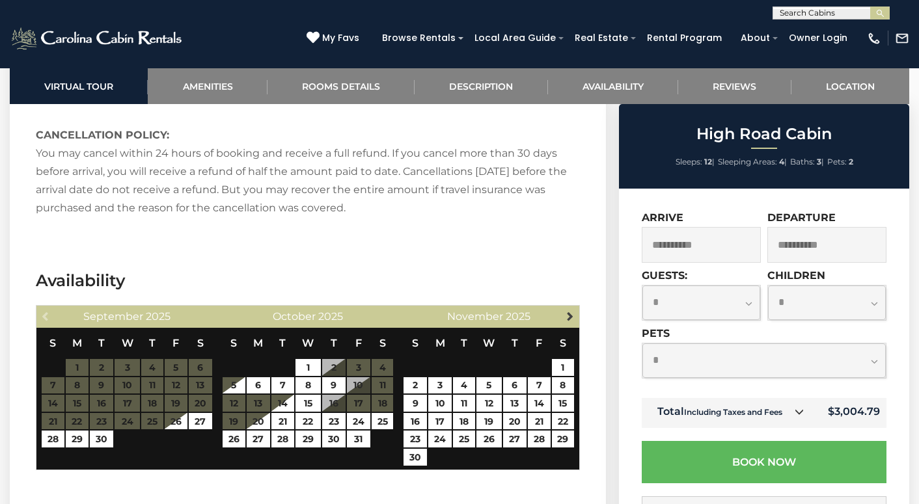
click at [567, 319] on span "Next" at bounding box center [570, 316] width 10 height 10
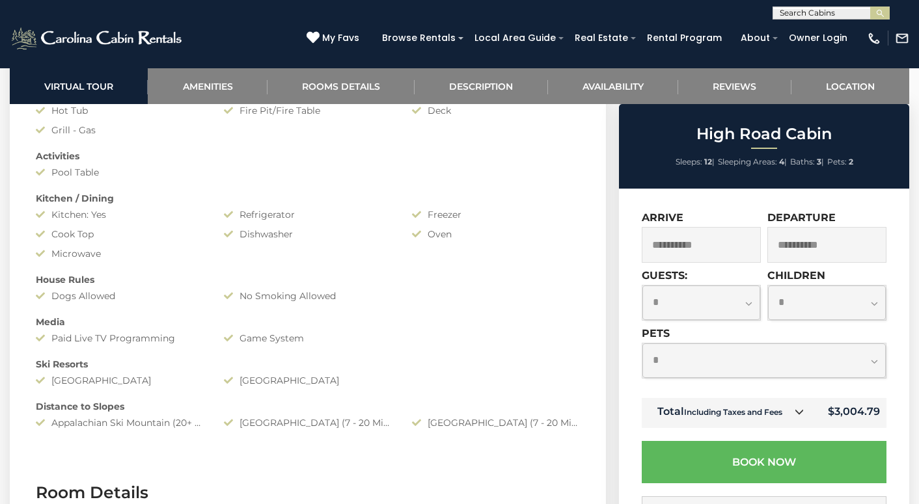
scroll to position [1188, 0]
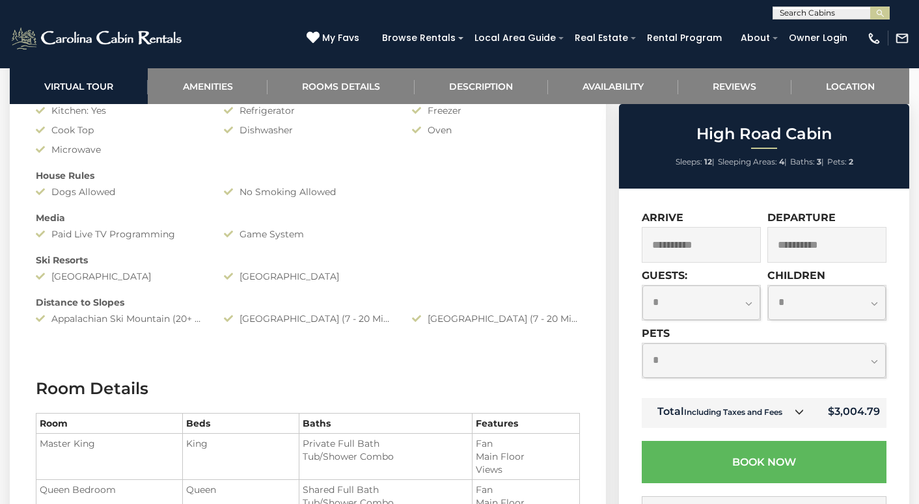
click at [163, 315] on div "Appalachian Ski Mountain (20+ Minute Drive)" at bounding box center [120, 318] width 188 height 13
click at [183, 316] on div "Appalachian Ski Mountain (20+ Minute Drive)" at bounding box center [120, 318] width 188 height 13
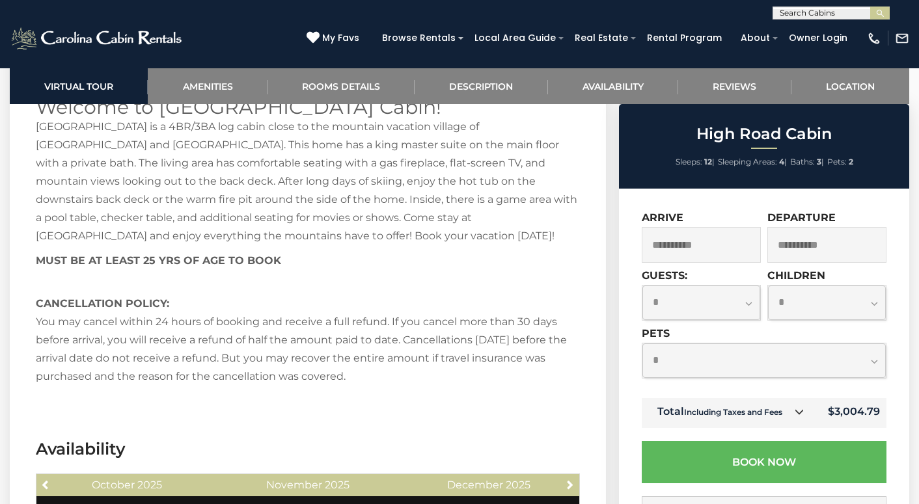
scroll to position [1780, 0]
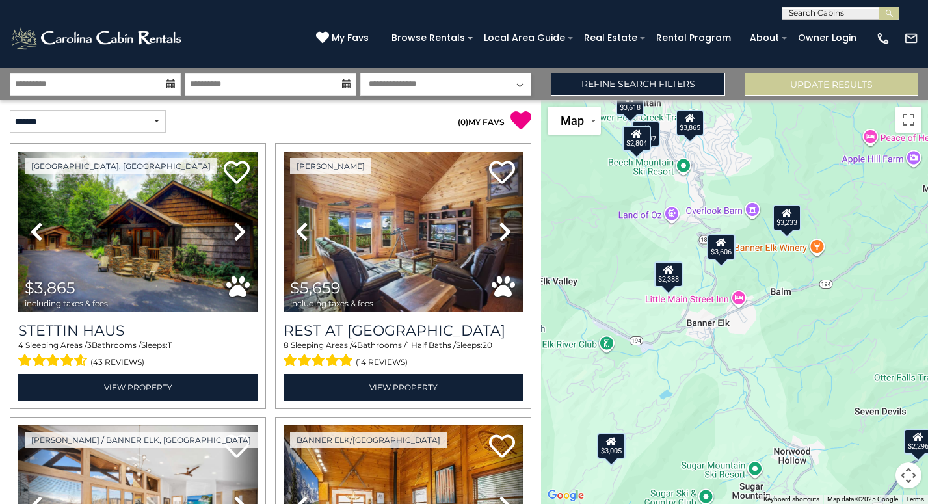
click at [783, 225] on div "$3,233" at bounding box center [786, 217] width 29 height 26
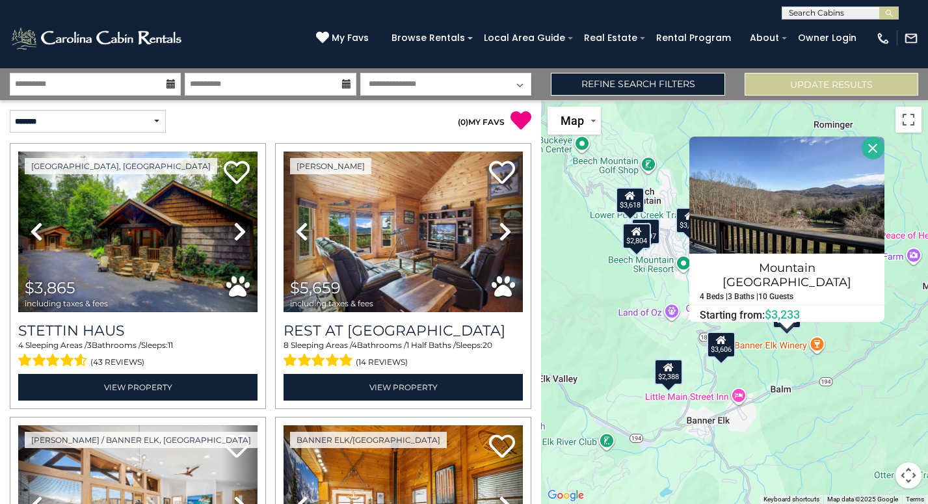
click at [716, 340] on icon at bounding box center [721, 339] width 10 height 9
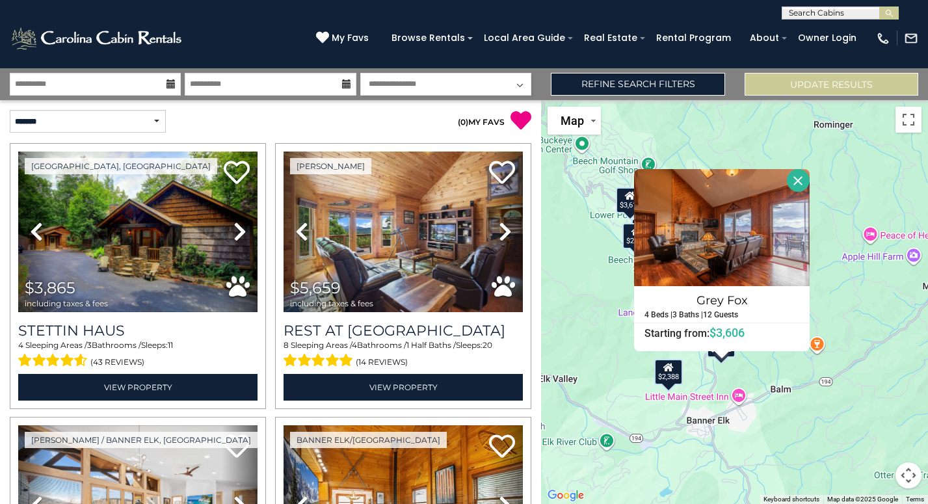
click at [794, 439] on div "$3,865 $5,659 $4,248 $2,388 $4,420 $5,694 $3,297 $3,326 $2,482 $3,136 $2,804 $2…" at bounding box center [734, 302] width 387 height 404
click at [805, 180] on button "Close" at bounding box center [798, 180] width 23 height 23
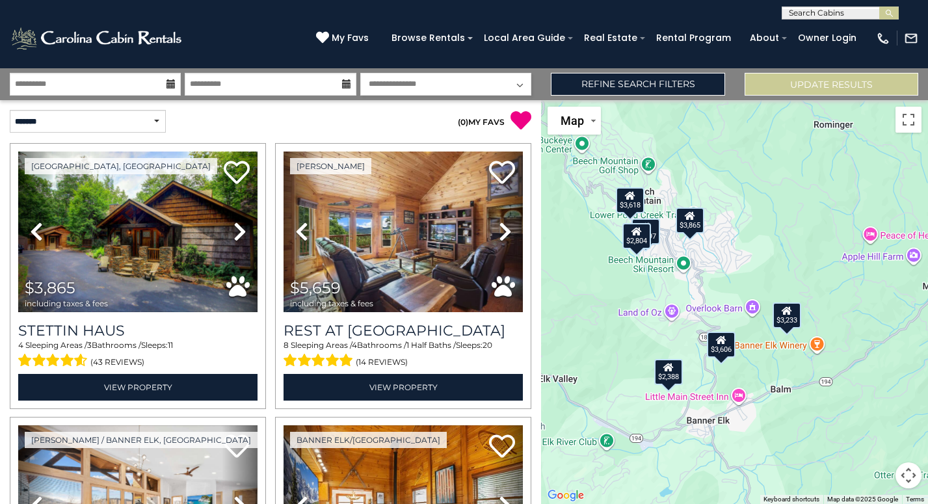
click at [794, 316] on div "$3,233" at bounding box center [786, 315] width 29 height 26
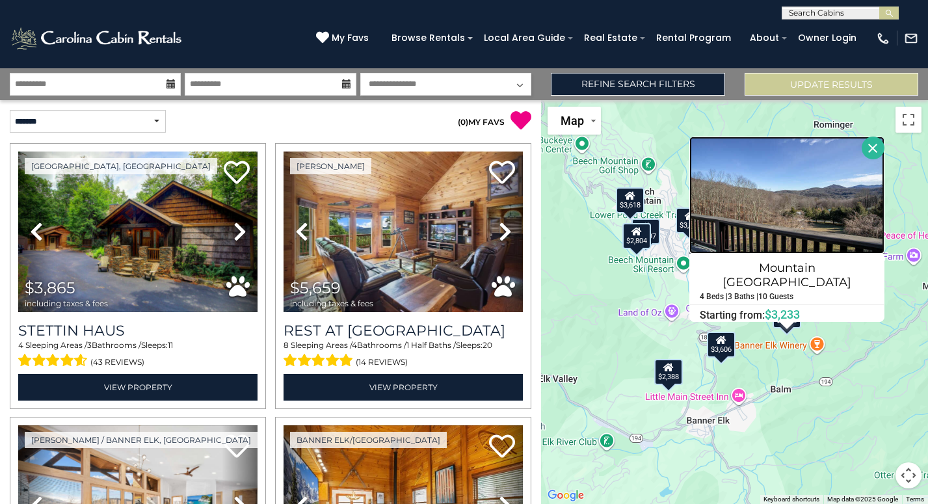
click at [820, 233] on img at bounding box center [787, 195] width 195 height 117
click at [724, 379] on div "$3,865 $5,659 $4,248 $2,388 $4,420 $5,694 $3,297 $3,326 $2,482 $3,136 $2,804 $2…" at bounding box center [734, 302] width 387 height 404
click at [862, 149] on button "Close" at bounding box center [873, 148] width 23 height 23
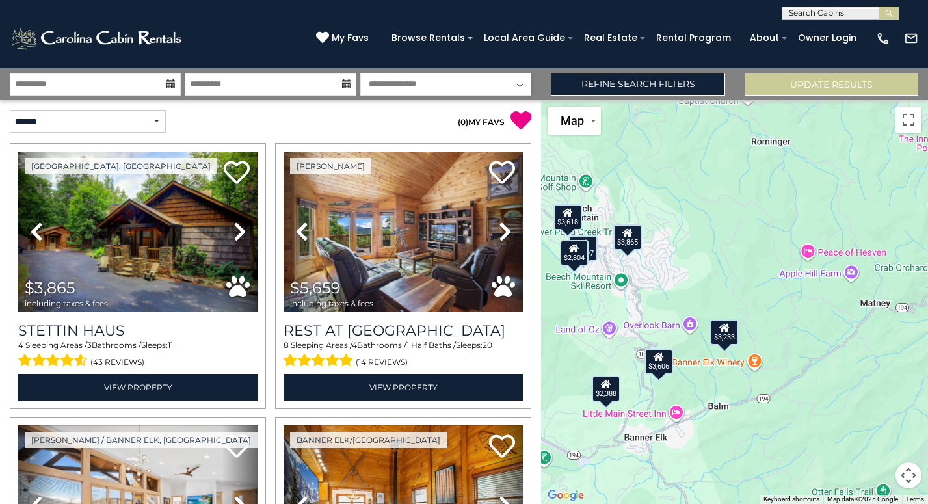
drag, startPoint x: 789, startPoint y: 254, endPoint x: 718, endPoint y: 273, distance: 72.6
click at [718, 273] on div "$3,865 $5,659 $4,248 $2,388 $4,420 $5,694 $3,297 $3,326 $2,482 $3,136 $2,804 $2…" at bounding box center [734, 302] width 387 height 404
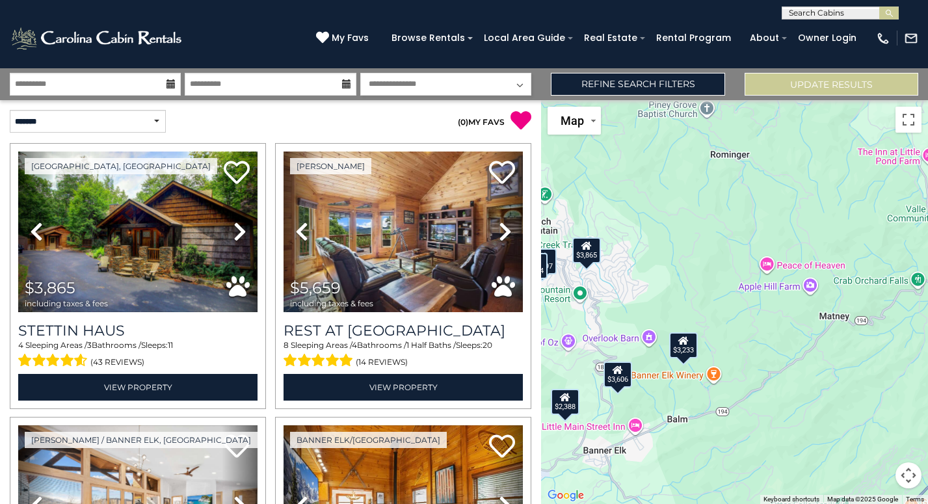
drag, startPoint x: 760, startPoint y: 286, endPoint x: 702, endPoint y: 309, distance: 62.2
click at [702, 309] on div "$3,865 $5,659 $4,248 $2,388 $4,420 $5,694 $3,297 $3,326 $2,482 $3,136 $2,804 $2…" at bounding box center [734, 302] width 387 height 404
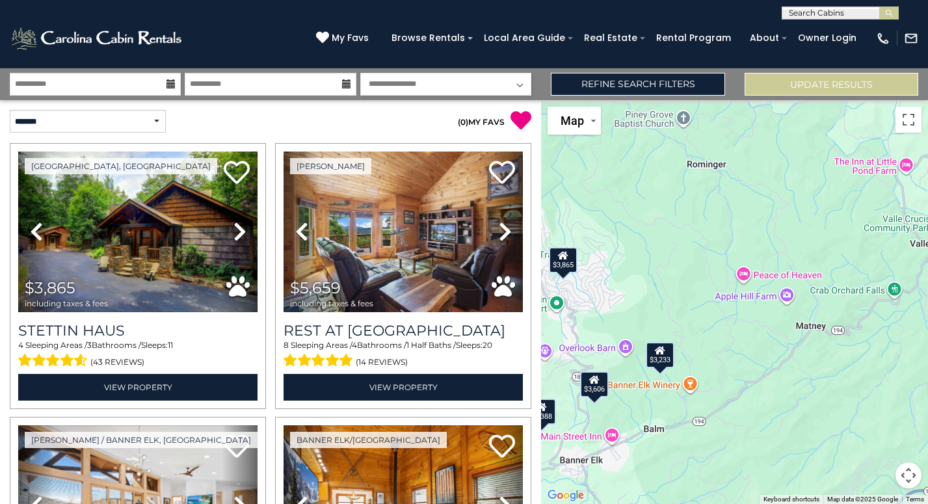
click at [702, 309] on div "$3,865 $5,659 $4,248 $2,388 $4,420 $5,694 $3,297 $3,326 $2,482 $3,136 $2,804 $2…" at bounding box center [734, 302] width 387 height 404
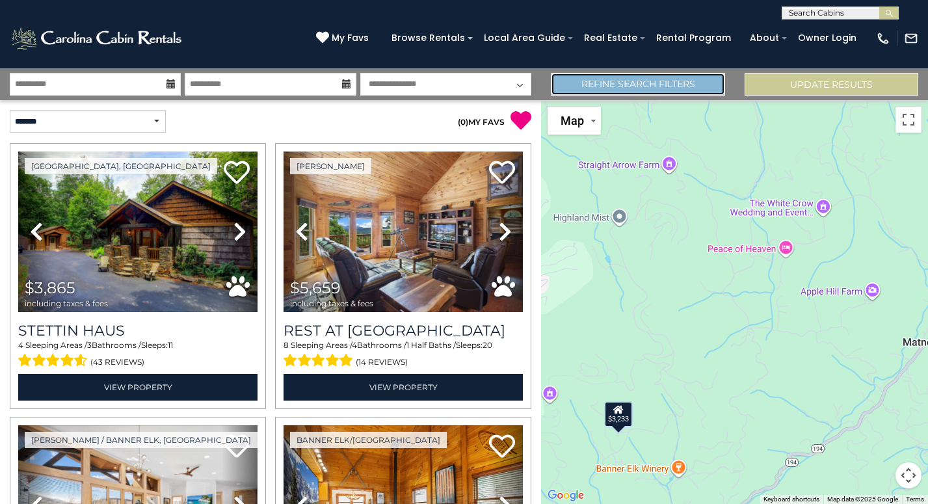
click at [640, 77] on link "Refine Search Filters" at bounding box center [638, 84] width 174 height 23
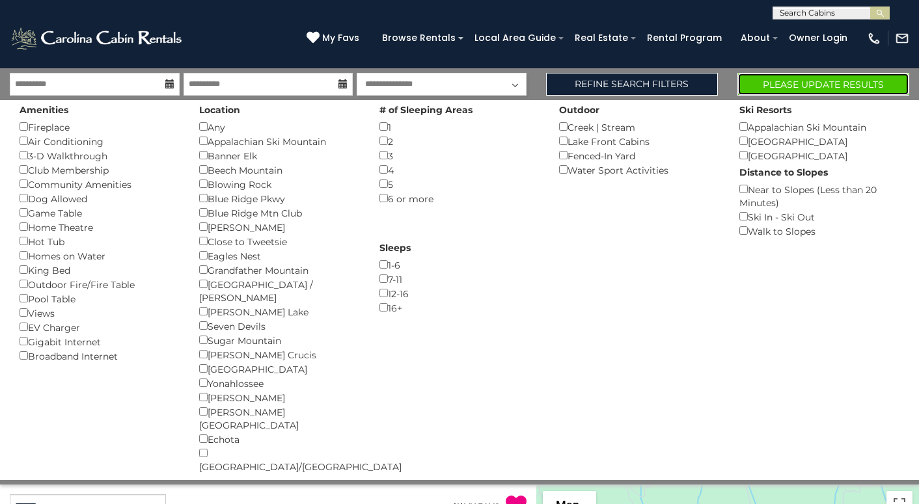
click at [848, 77] on button "Please Update Results" at bounding box center [823, 84] width 172 height 23
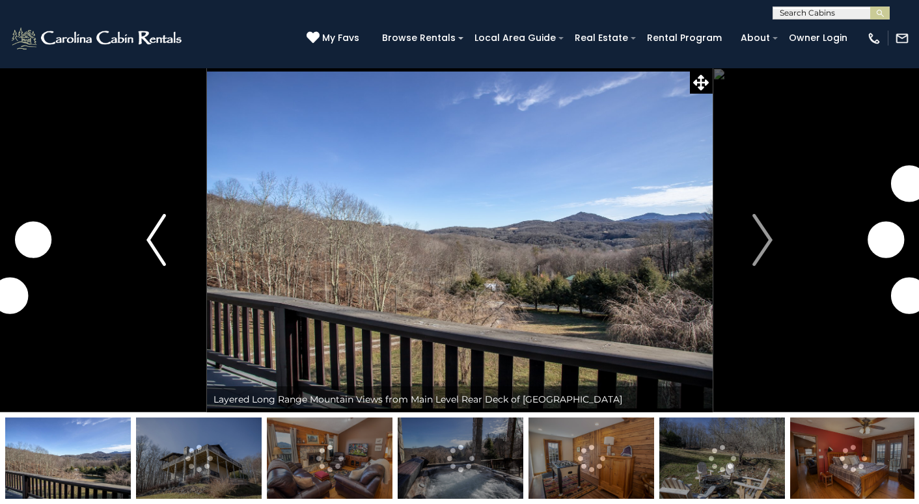
click at [155, 241] on img "Previous" at bounding box center [156, 240] width 20 height 52
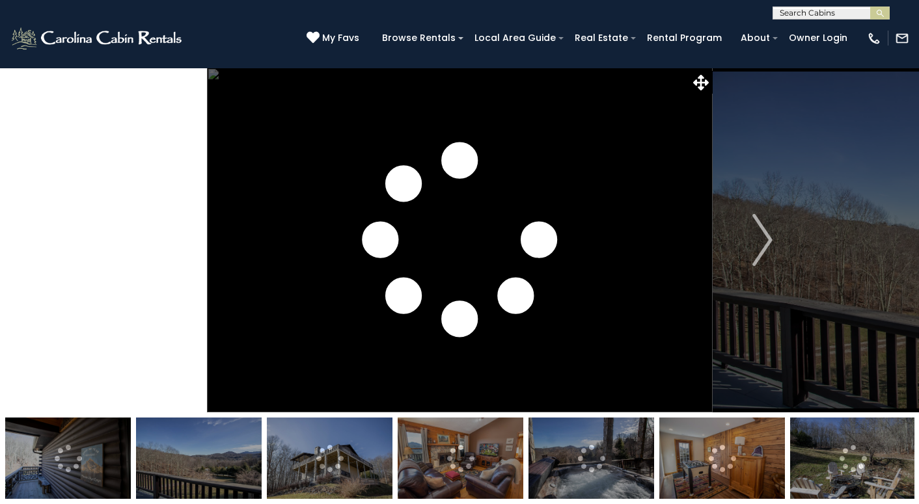
click at [155, 241] on img "Previous" at bounding box center [156, 240] width 20 height 52
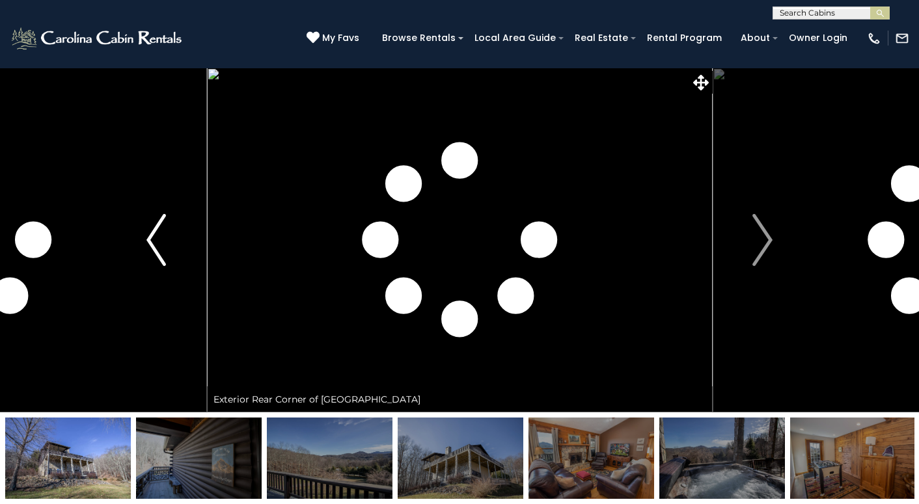
click at [155, 241] on img "Previous" at bounding box center [156, 240] width 20 height 52
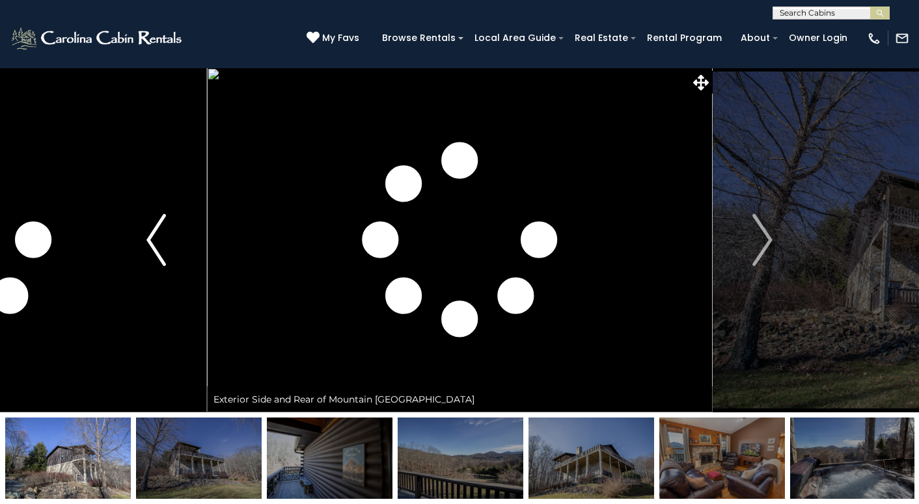
click at [155, 241] on img "Previous" at bounding box center [156, 240] width 20 height 52
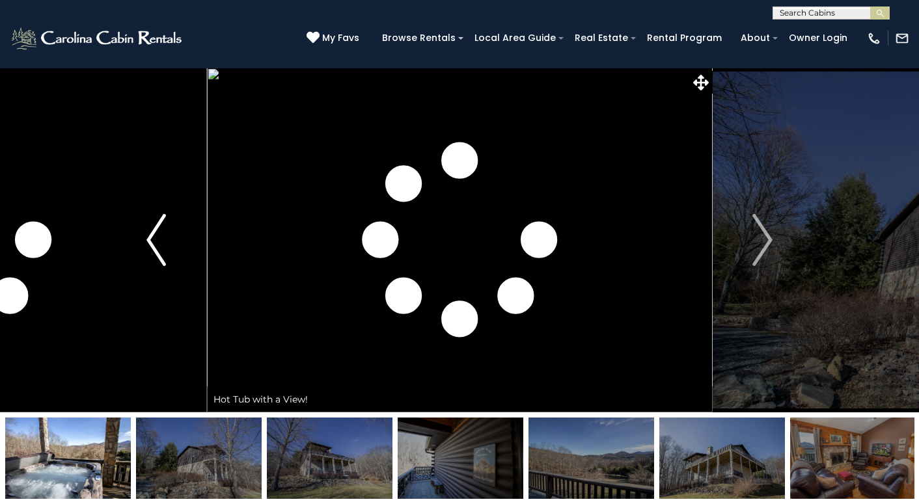
click at [155, 241] on img "Previous" at bounding box center [156, 240] width 20 height 52
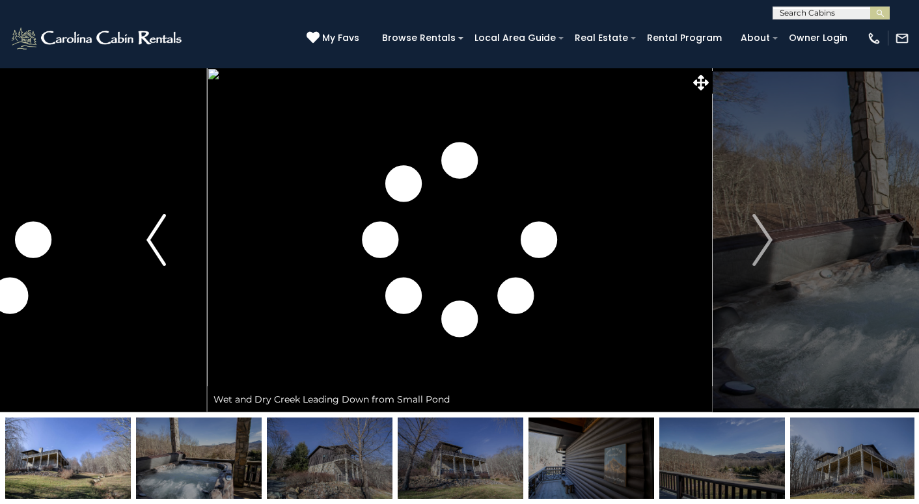
click at [155, 241] on img "Previous" at bounding box center [156, 240] width 20 height 52
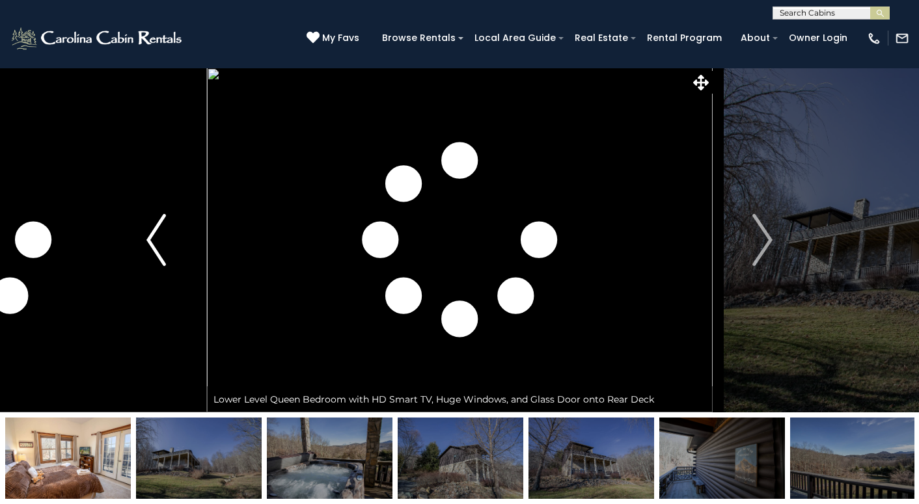
click at [155, 241] on img "Previous" at bounding box center [156, 240] width 20 height 52
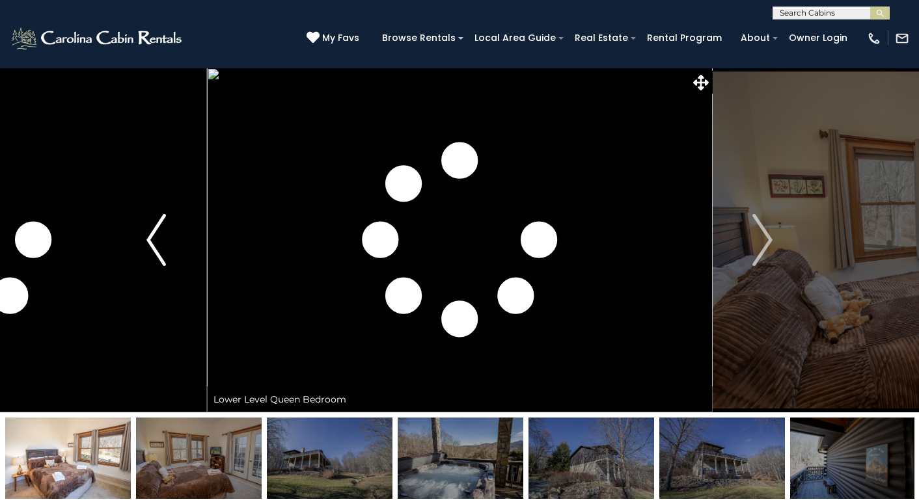
click at [155, 241] on img "Previous" at bounding box center [156, 240] width 20 height 52
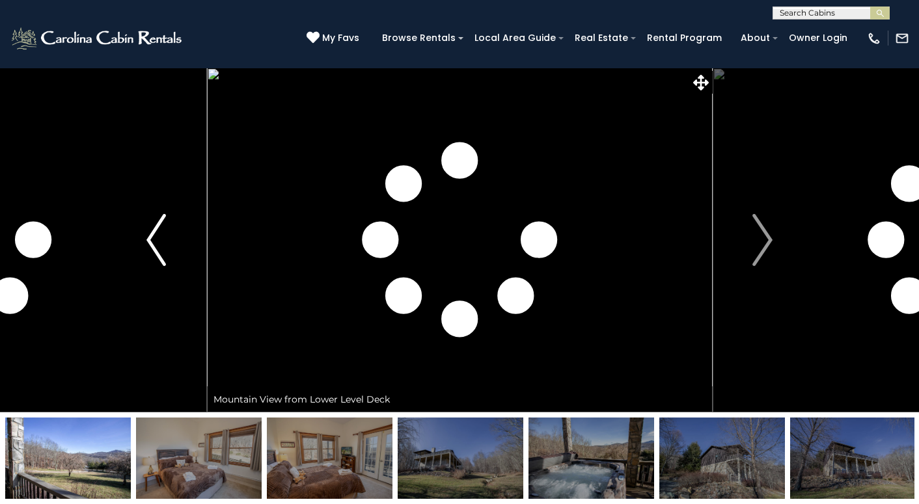
click at [155, 241] on img "Previous" at bounding box center [156, 240] width 20 height 52
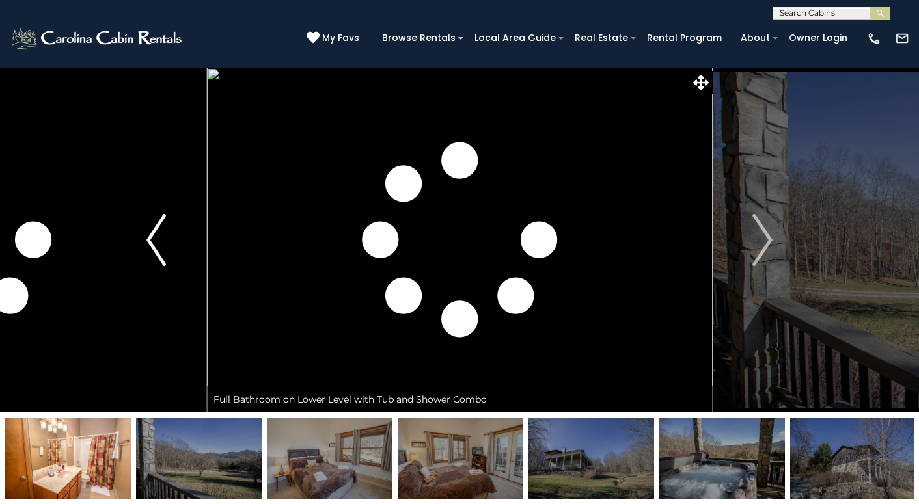
click at [155, 241] on img "Previous" at bounding box center [156, 240] width 20 height 52
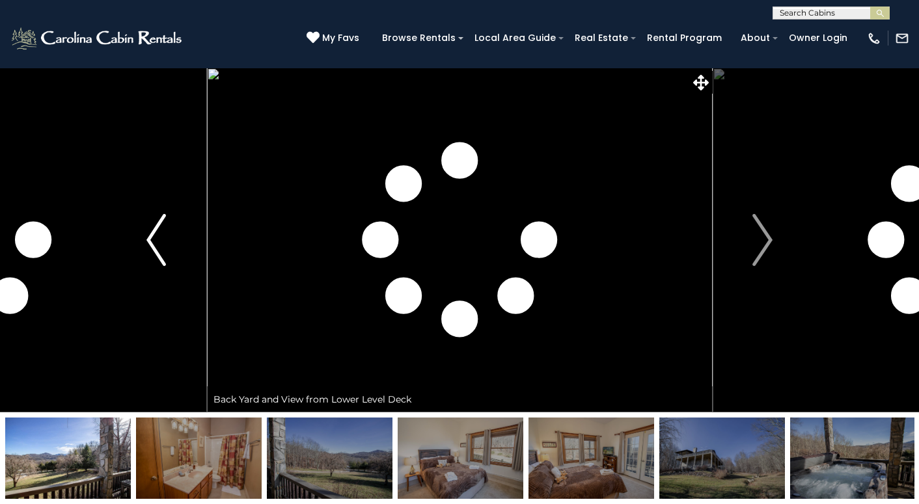
click at [155, 241] on img "Previous" at bounding box center [156, 240] width 20 height 52
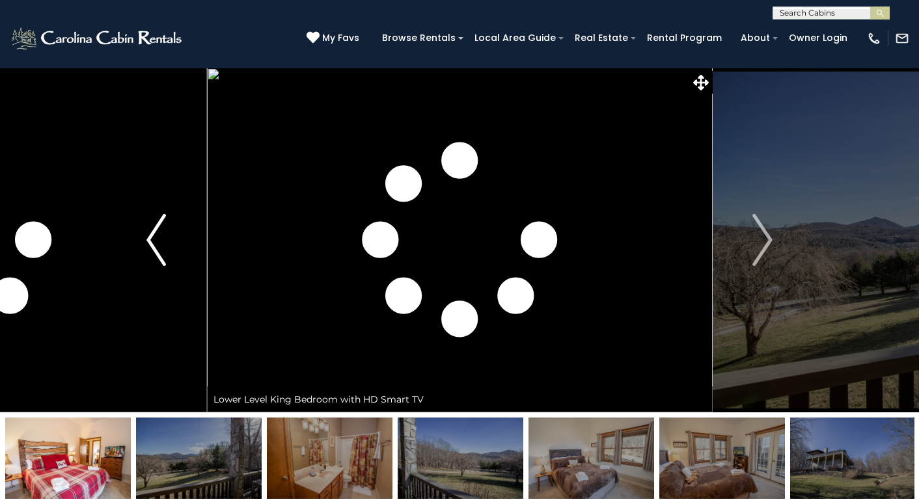
click at [153, 248] on img "Previous" at bounding box center [156, 240] width 20 height 52
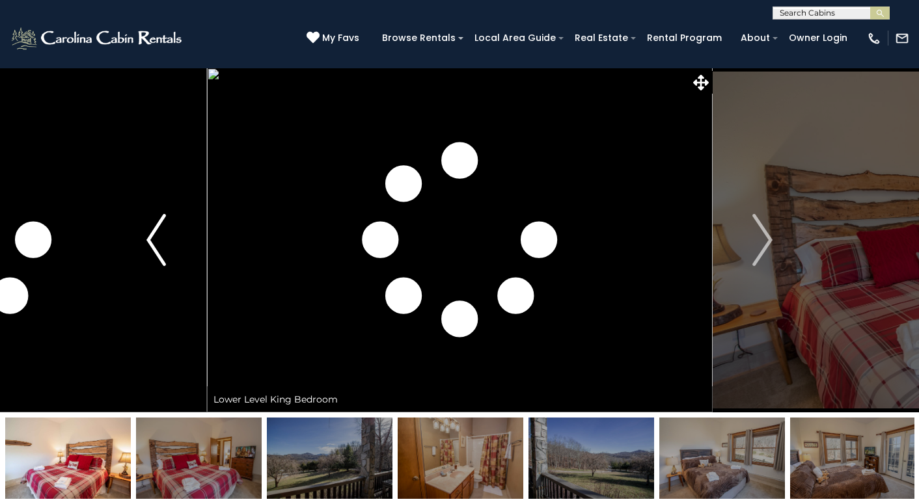
click at [153, 248] on img "Previous" at bounding box center [156, 240] width 20 height 52
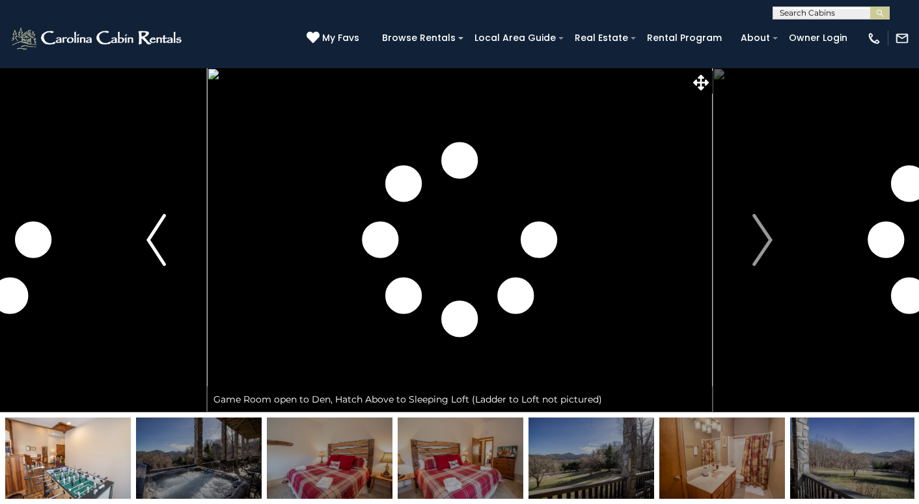
click at [153, 248] on img "Previous" at bounding box center [156, 240] width 20 height 52
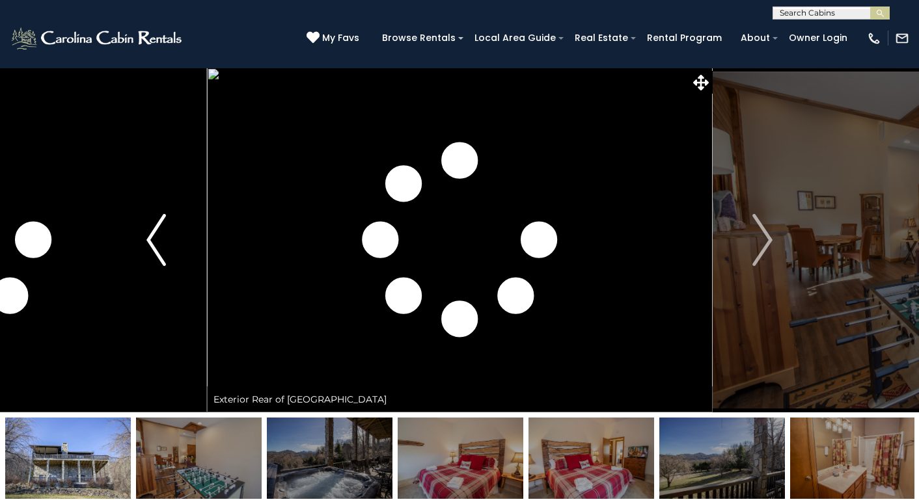
click at [153, 248] on img "Previous" at bounding box center [156, 240] width 20 height 52
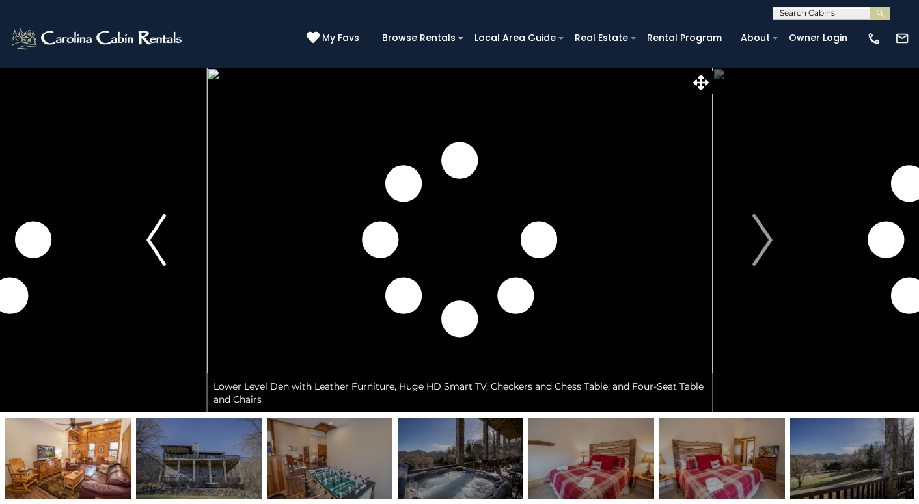
click at [153, 248] on img "Previous" at bounding box center [156, 240] width 20 height 52
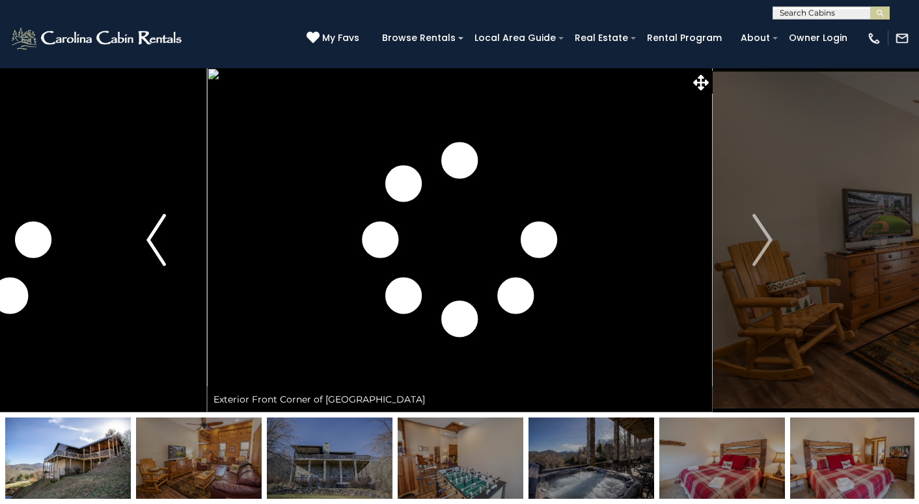
click at [153, 248] on img "Previous" at bounding box center [156, 240] width 20 height 52
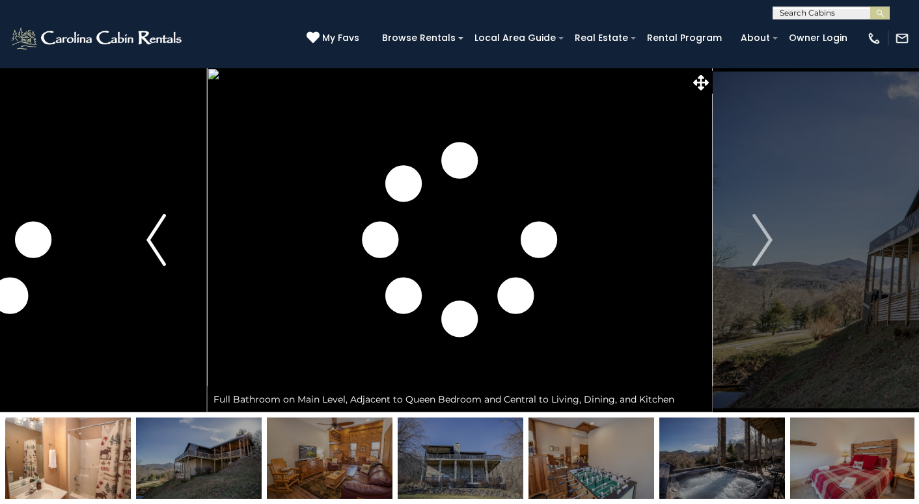
click at [152, 226] on img "Previous" at bounding box center [156, 240] width 20 height 52
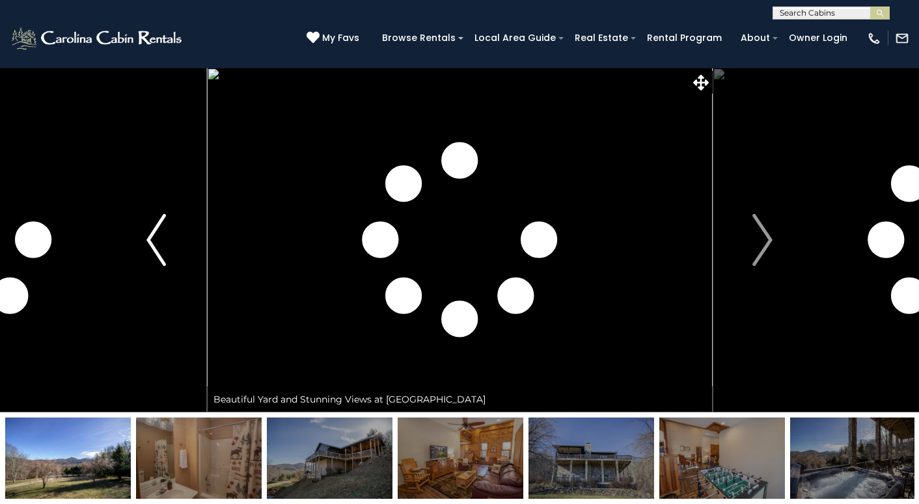
click at [152, 226] on img "Previous" at bounding box center [156, 240] width 20 height 52
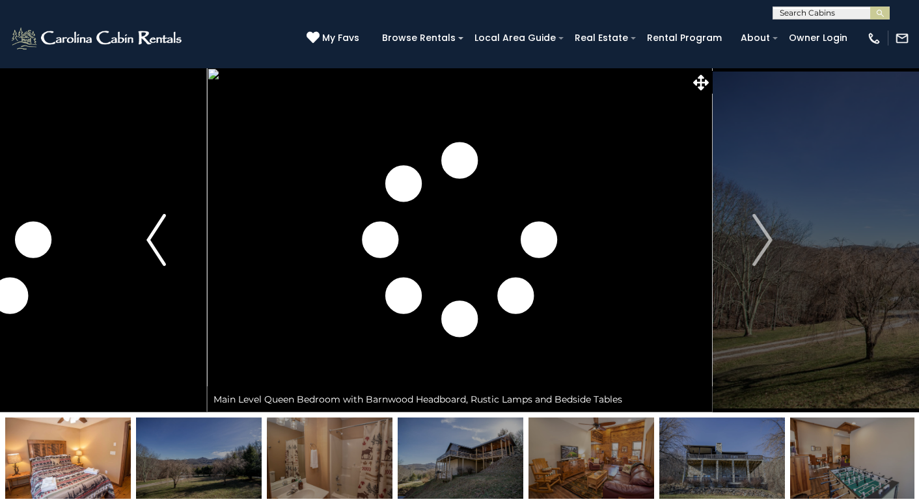
click at [152, 226] on img "Previous" at bounding box center [156, 240] width 20 height 52
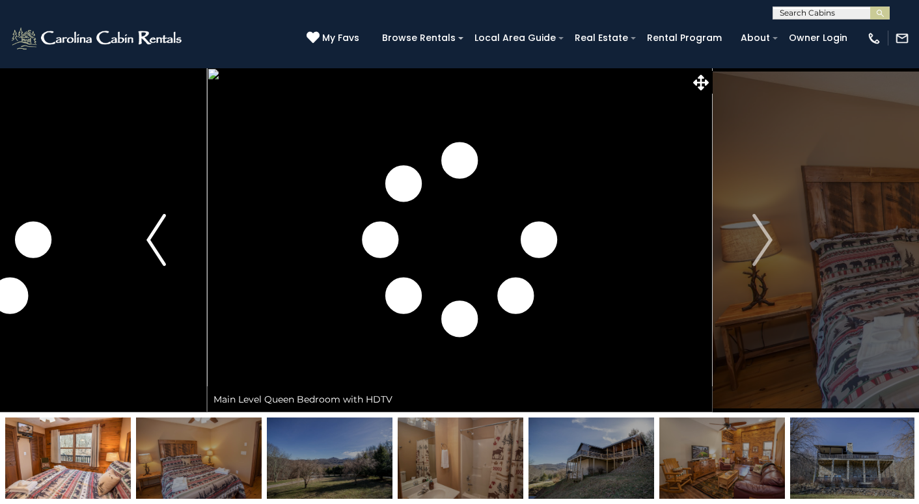
click at [152, 226] on img "Previous" at bounding box center [156, 240] width 20 height 52
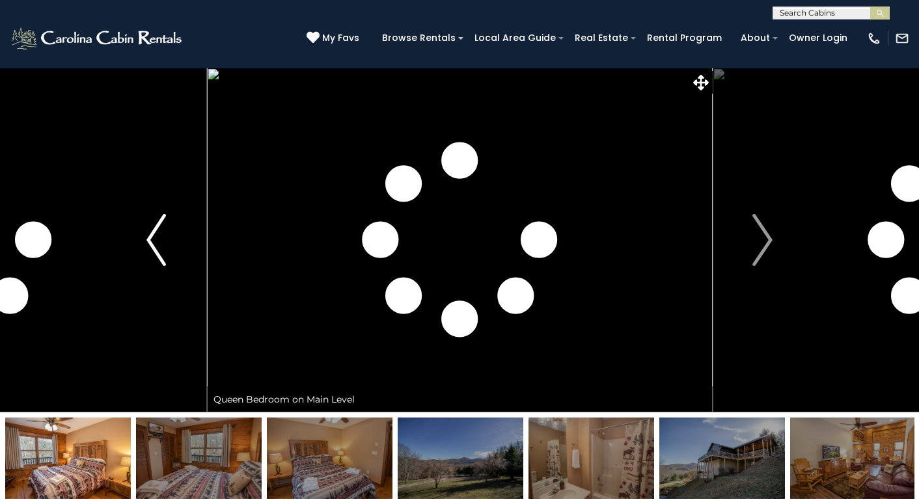
click at [152, 226] on img "Previous" at bounding box center [156, 240] width 20 height 52
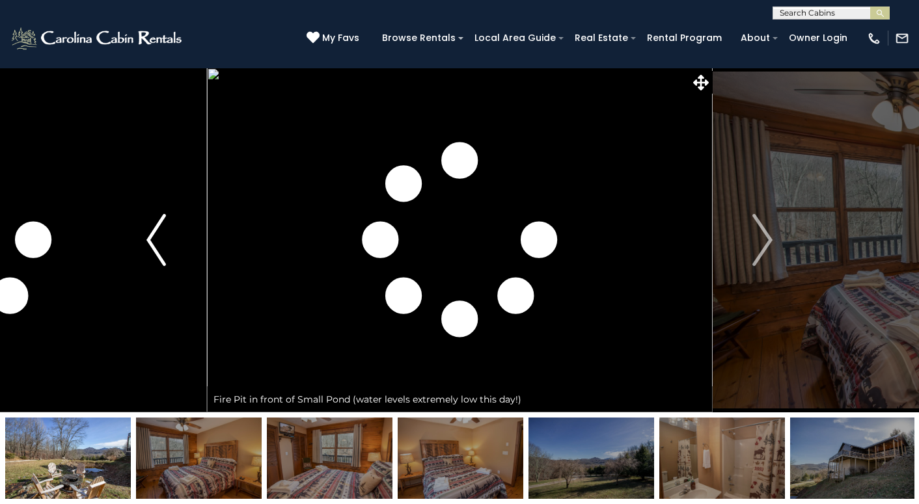
click at [152, 226] on img "Previous" at bounding box center [156, 240] width 20 height 52
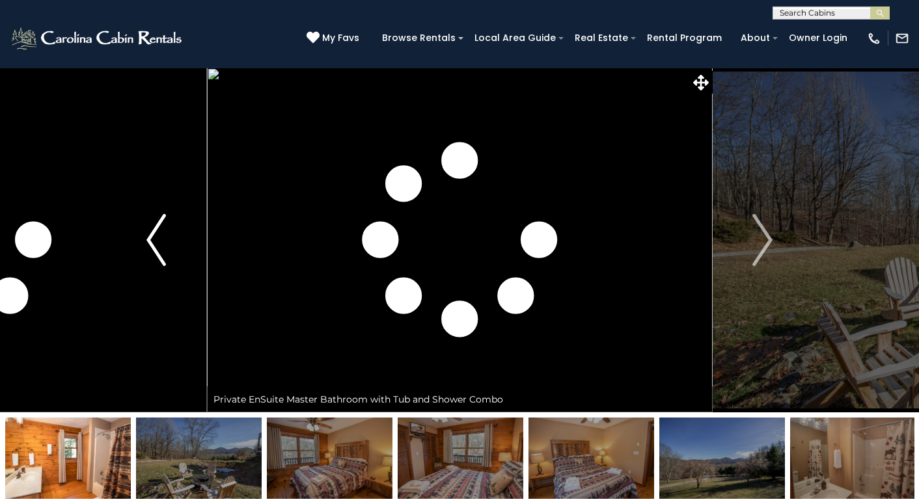
click at [152, 226] on img "Previous" at bounding box center [156, 240] width 20 height 52
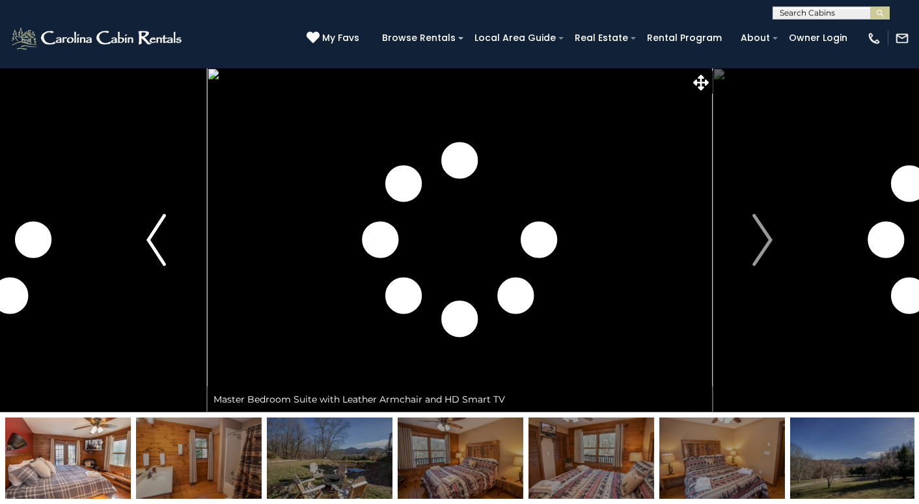
click at [152, 226] on img "Previous" at bounding box center [156, 240] width 20 height 52
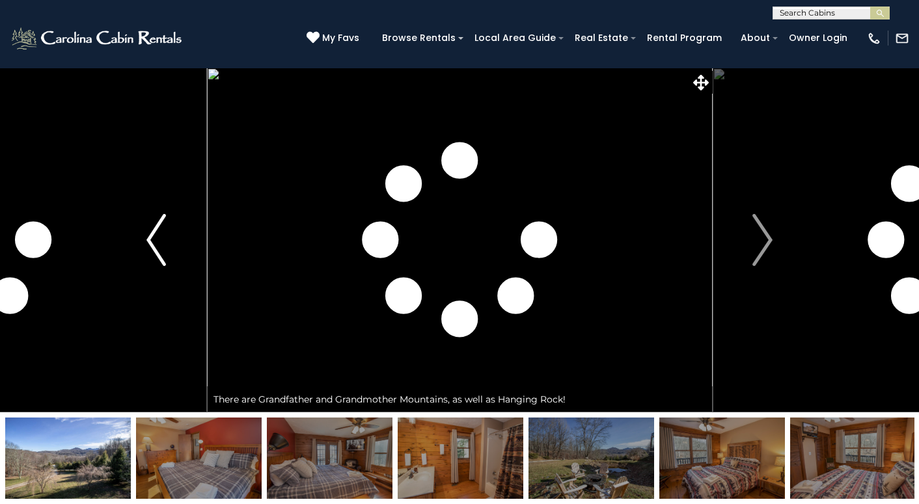
click at [152, 226] on img "Previous" at bounding box center [156, 240] width 20 height 52
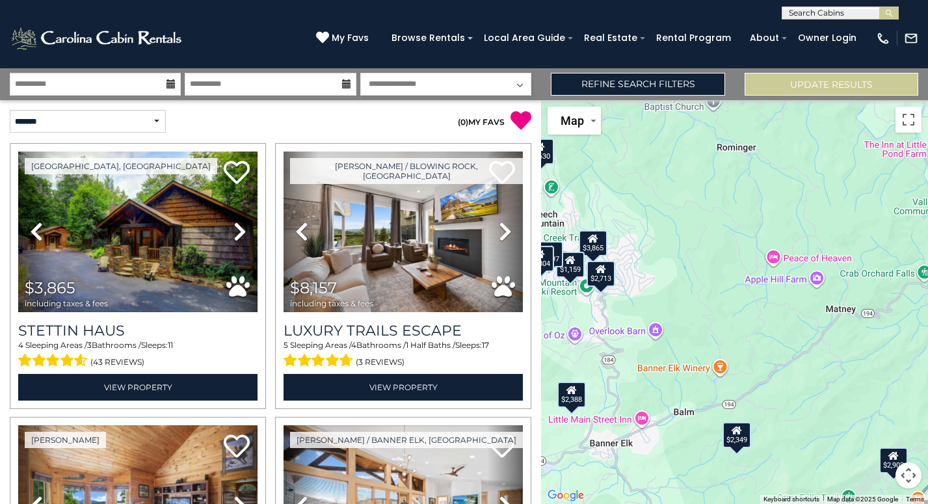
click at [172, 85] on icon at bounding box center [171, 83] width 9 height 9
click at [170, 83] on icon at bounding box center [171, 83] width 9 height 9
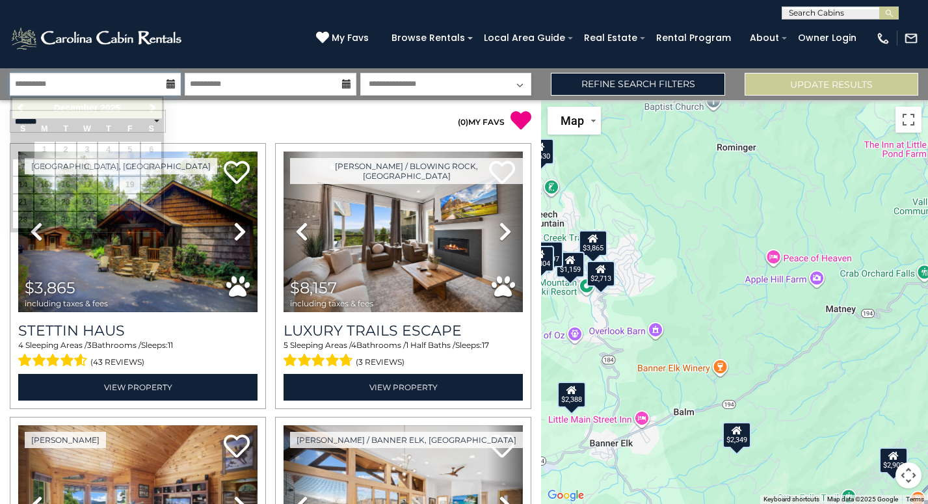
click at [150, 81] on input "**********" at bounding box center [95, 84] width 171 height 23
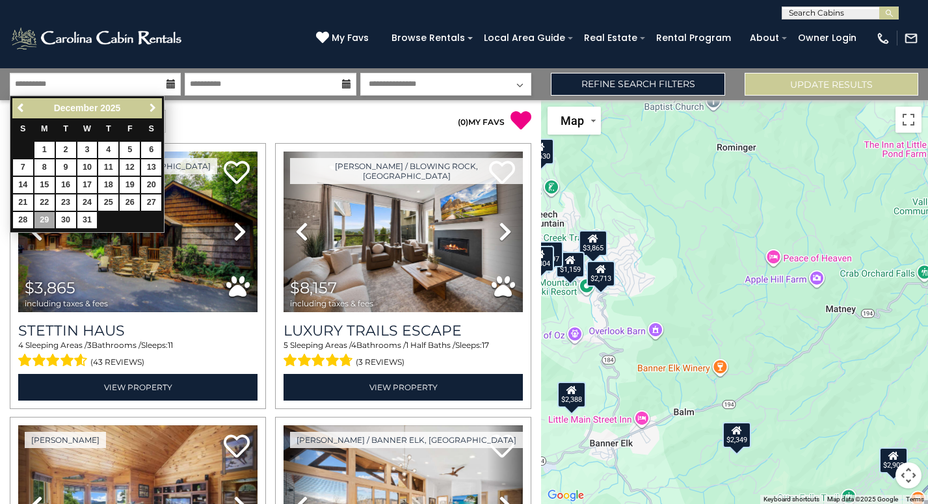
click at [155, 103] on span "Next" at bounding box center [153, 108] width 10 height 10
click at [87, 181] on link "18" at bounding box center [87, 185] width 20 height 16
type input "*******"
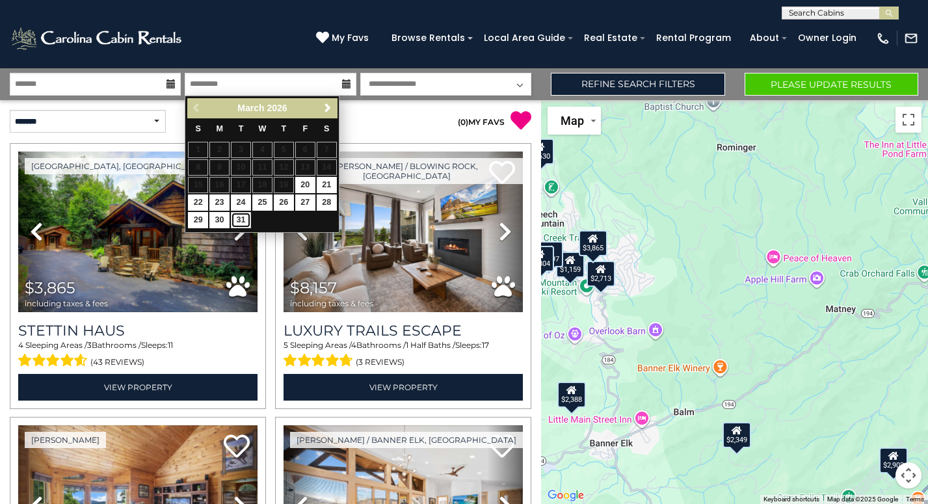
click at [241, 217] on link "31" at bounding box center [241, 220] width 20 height 16
type input "*******"
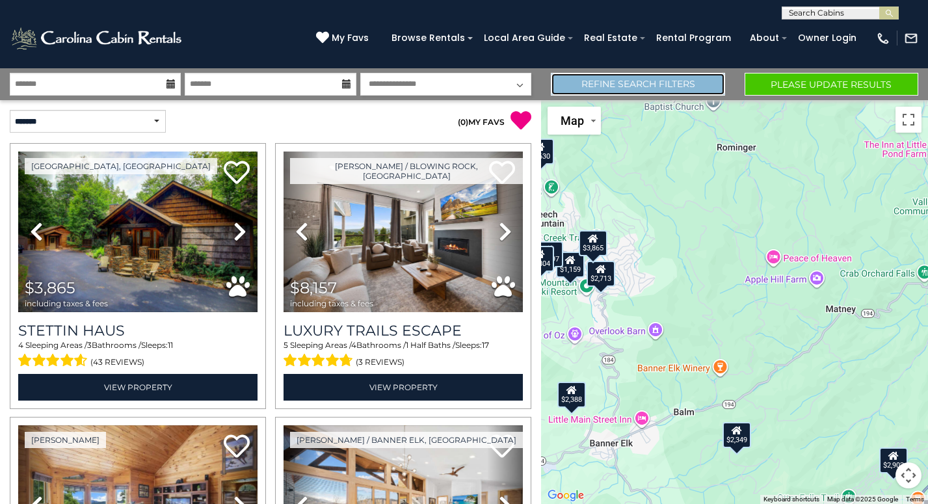
click at [631, 84] on link "Refine Search Filters" at bounding box center [638, 84] width 174 height 23
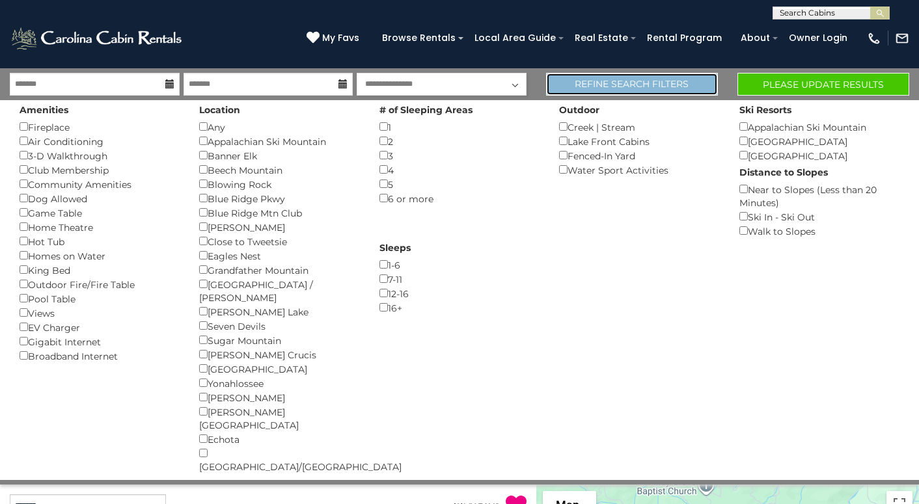
click at [631, 84] on link "Refine Search Filters" at bounding box center [632, 84] width 172 height 23
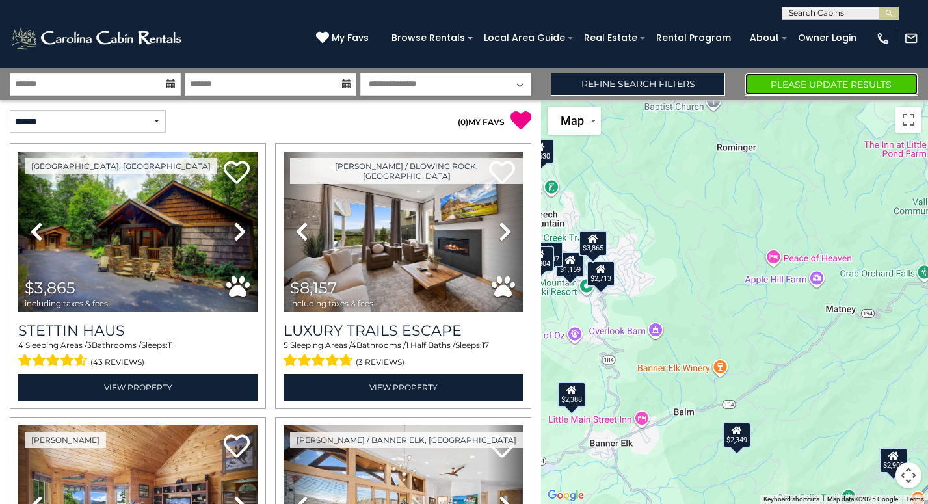
click at [858, 90] on button "Please Update Results" at bounding box center [832, 84] width 174 height 23
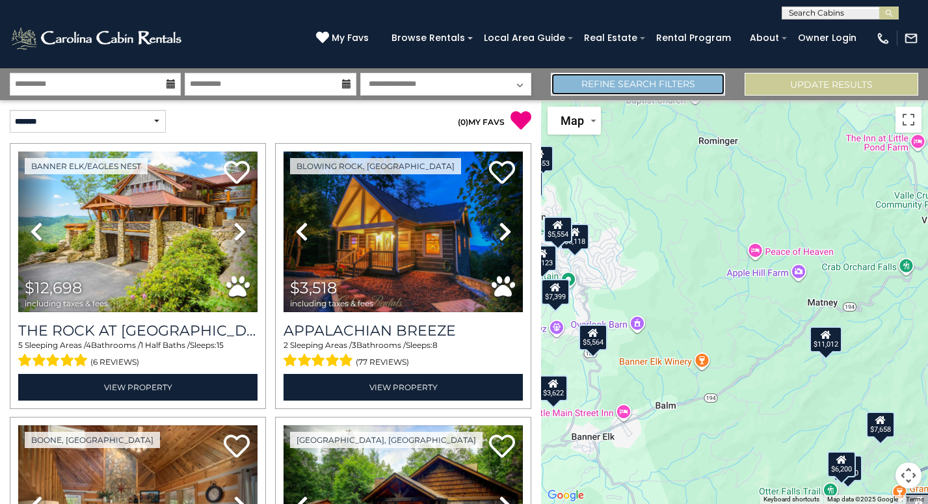
click at [689, 85] on link "Refine Search Filters" at bounding box center [638, 84] width 174 height 23
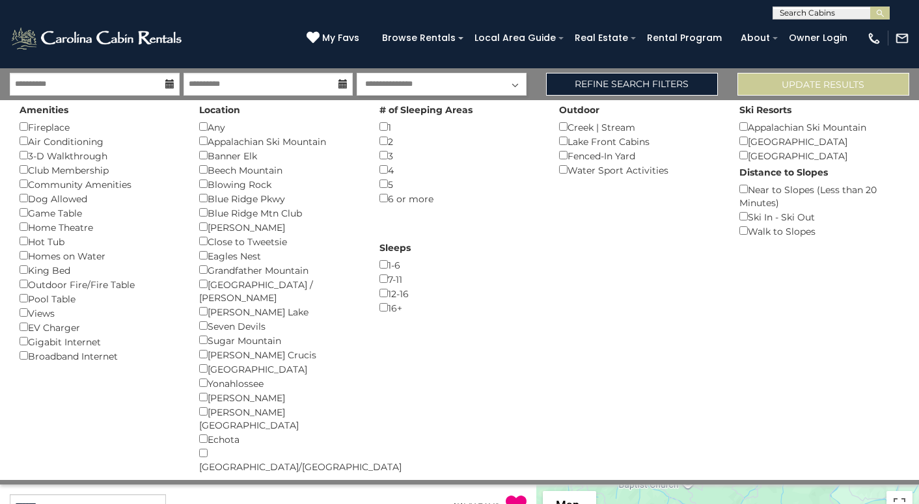
click at [65, 205] on div "Dog Allowed ()" at bounding box center [100, 198] width 160 height 14
click at [27, 204] on div "Dog Allowed ()" at bounding box center [100, 198] width 160 height 14
click at [837, 78] on button "Please Update Results" at bounding box center [823, 84] width 172 height 23
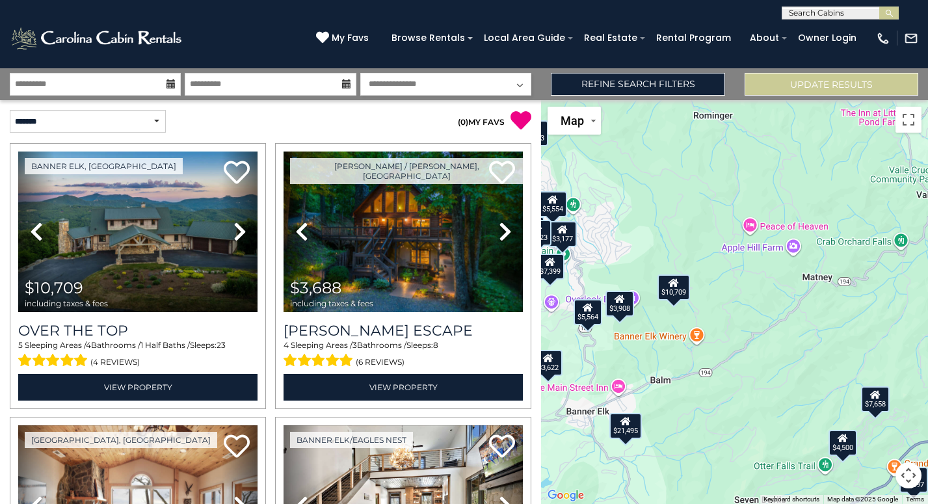
click at [679, 293] on div "$10,709" at bounding box center [673, 287] width 33 height 26
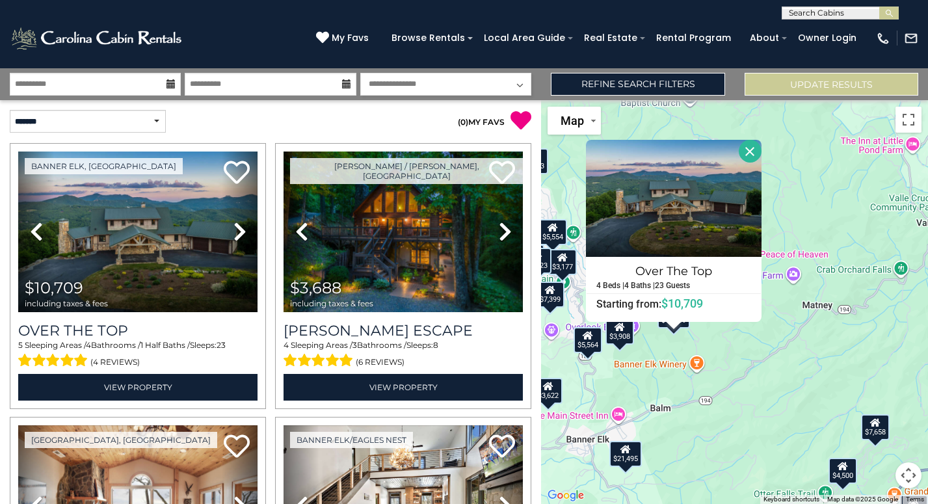
click at [742, 152] on button "Close" at bounding box center [750, 151] width 23 height 23
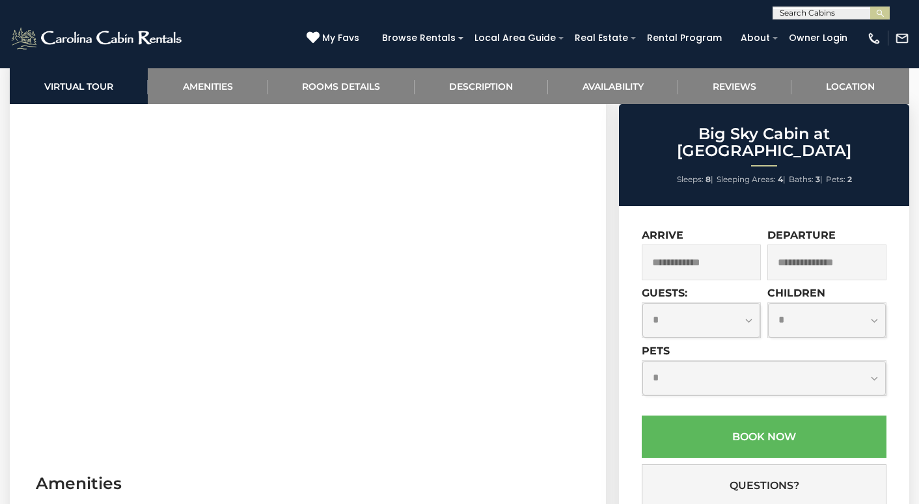
scroll to position [572, 0]
click at [697, 252] on input "text" at bounding box center [701, 263] width 119 height 36
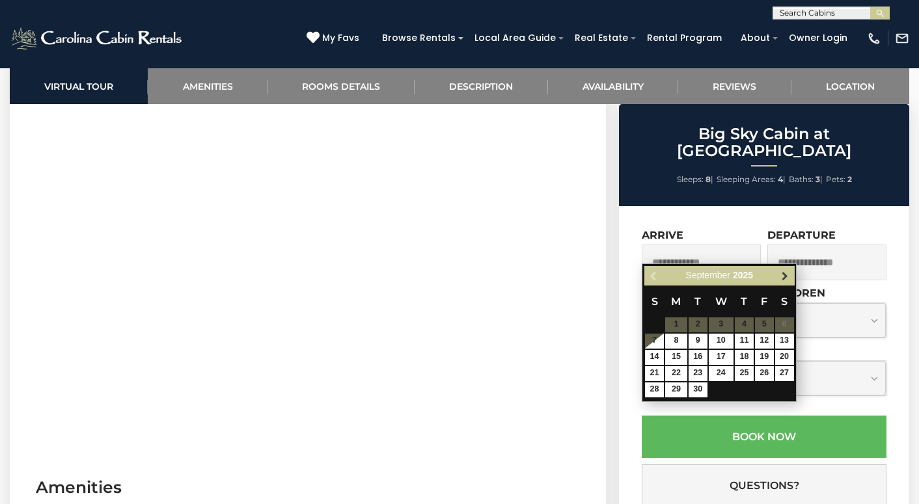
click at [784, 281] on link "Next" at bounding box center [784, 276] width 16 height 16
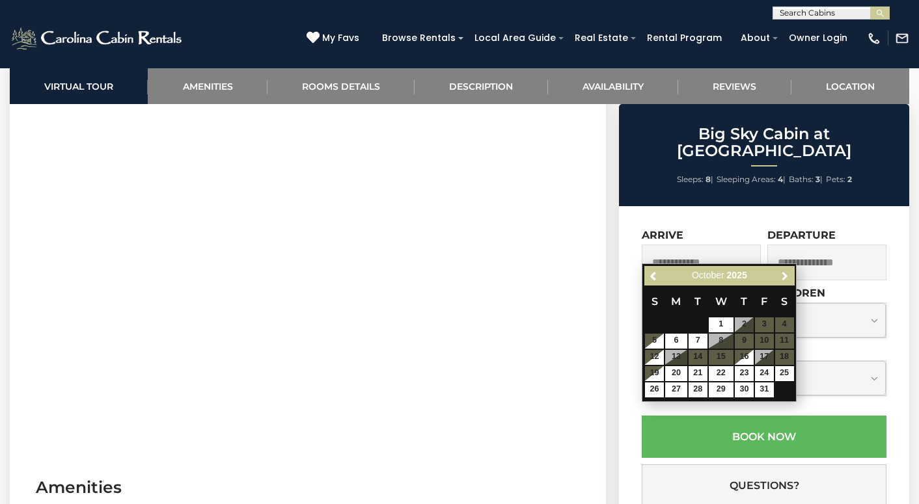
click at [784, 281] on link "Next" at bounding box center [784, 276] width 16 height 16
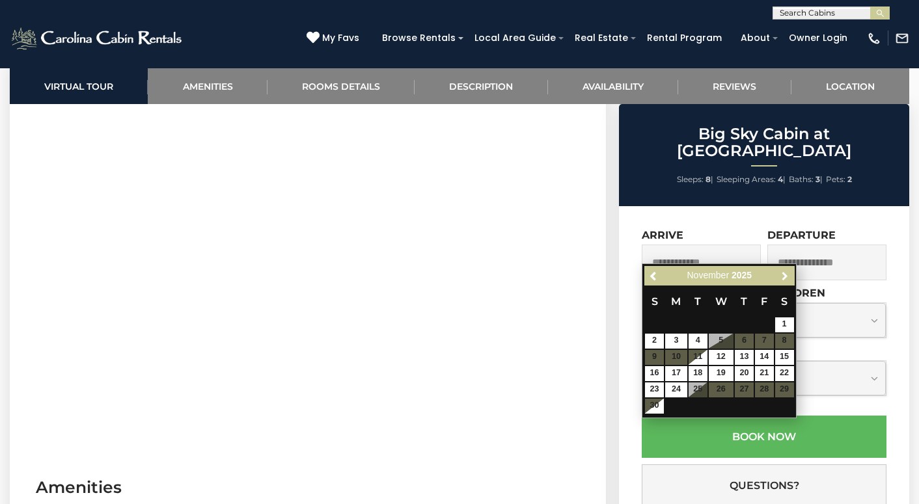
click at [784, 281] on link "Next" at bounding box center [784, 276] width 16 height 16
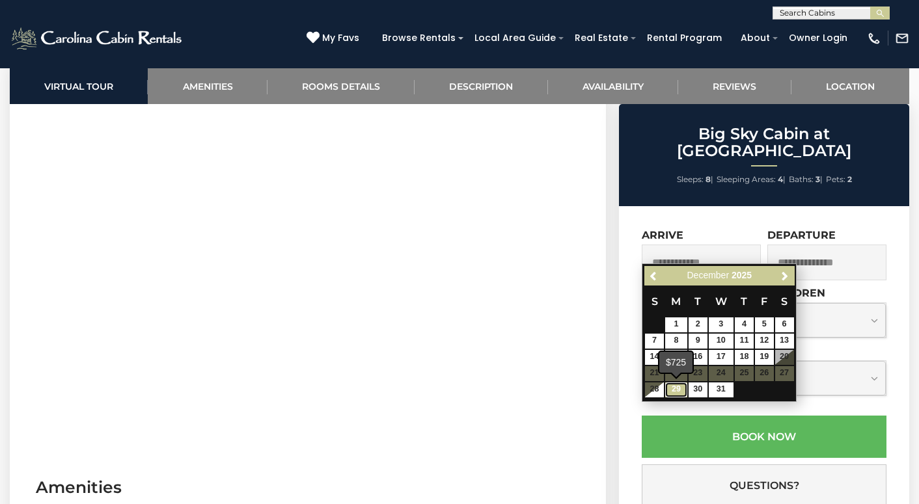
click at [679, 388] on link "29" at bounding box center [676, 390] width 22 height 15
type input "**********"
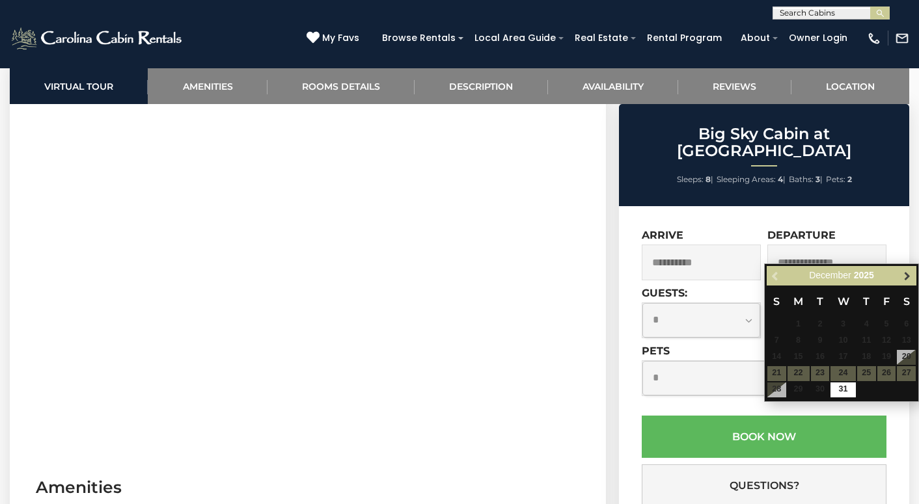
click at [908, 280] on span "Next" at bounding box center [907, 276] width 10 height 10
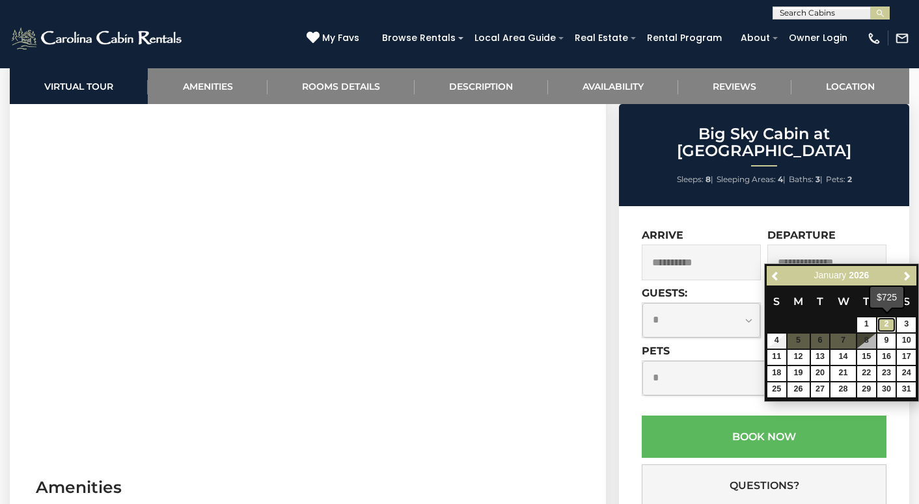
click at [886, 321] on link "2" at bounding box center [886, 325] width 19 height 15
type input "**********"
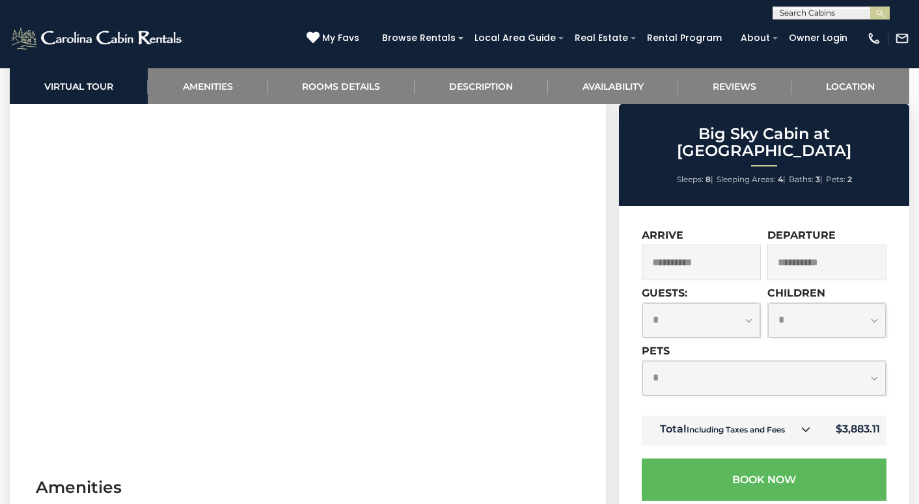
click at [746, 361] on select "**********" at bounding box center [763, 378] width 243 height 34
select select "*"
click at [642, 361] on select "**********" at bounding box center [763, 378] width 243 height 34
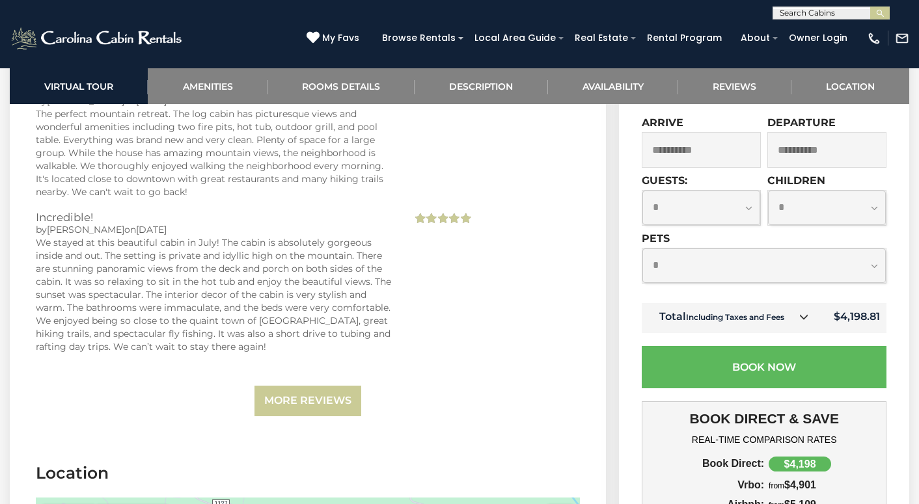
scroll to position [2904, 0]
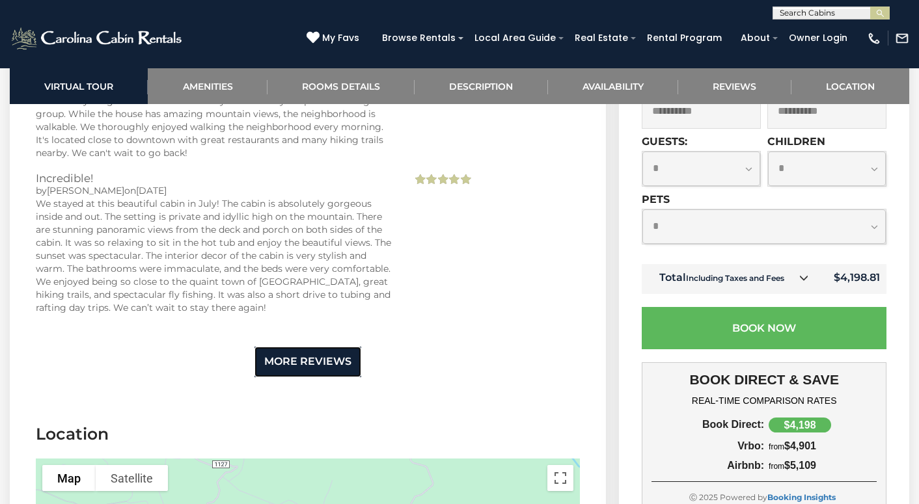
click at [299, 354] on link "More Reviews" at bounding box center [307, 362] width 107 height 31
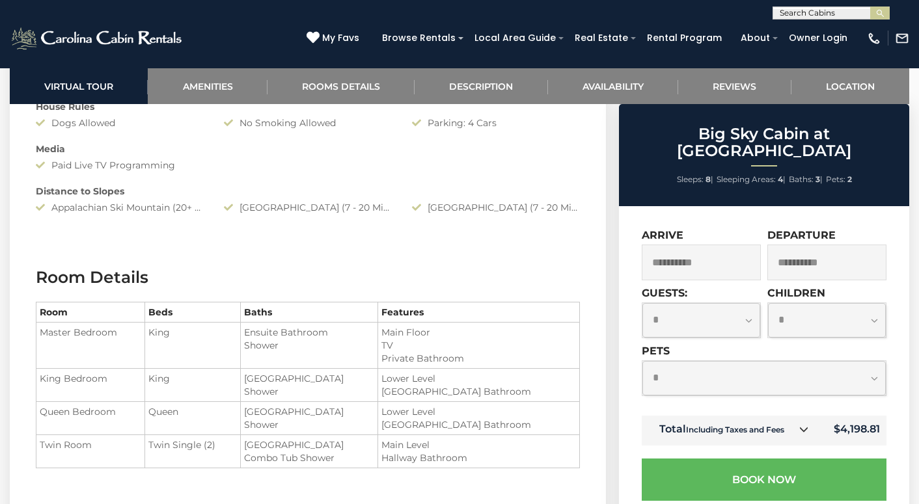
scroll to position [1297, 0]
